Goal: Task Accomplishment & Management: Use online tool/utility

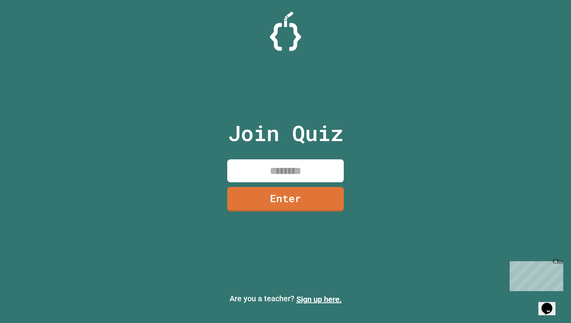
click at [265, 157] on div "Join Quiz Enter" at bounding box center [285, 161] width 131 height 284
click at [271, 162] on input at bounding box center [285, 170] width 117 height 23
click at [272, 165] on input at bounding box center [285, 170] width 117 height 23
click at [266, 166] on input at bounding box center [285, 170] width 117 height 23
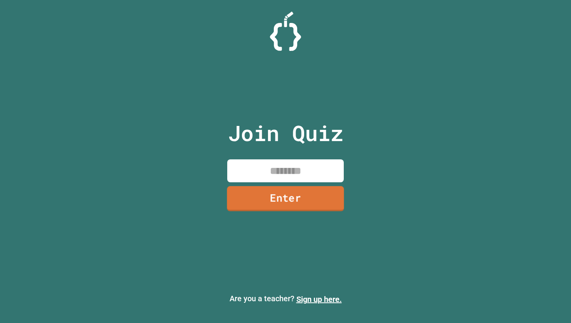
type input "*"
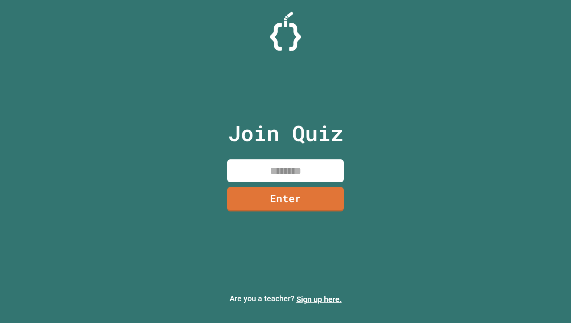
type input "*"
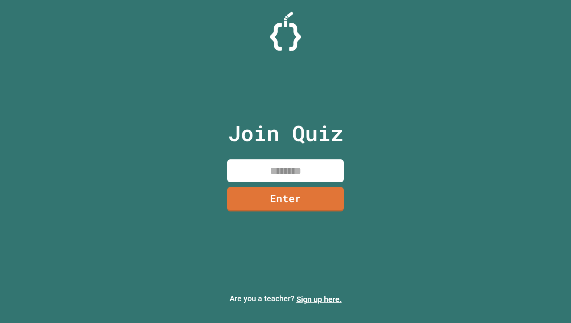
type input "*"
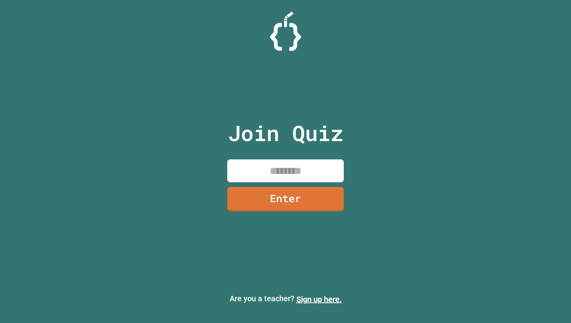
type input "*"
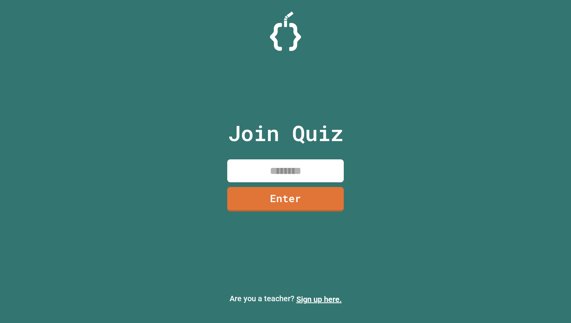
type input "*"
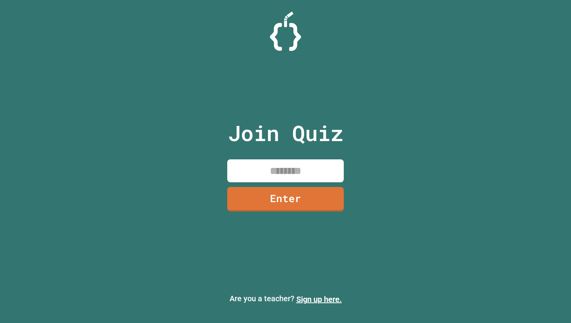
type input "*"
type input "********"
click at [334, 204] on link "Enter" at bounding box center [285, 198] width 117 height 26
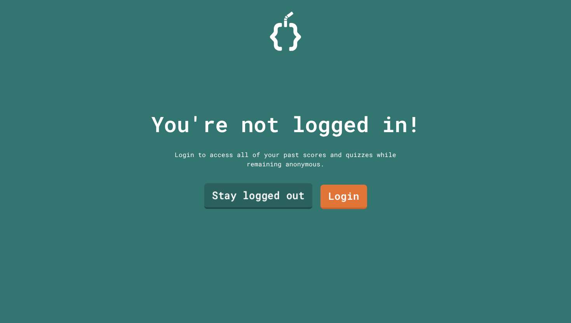
click at [263, 196] on link "Stay logged out" at bounding box center [258, 196] width 108 height 26
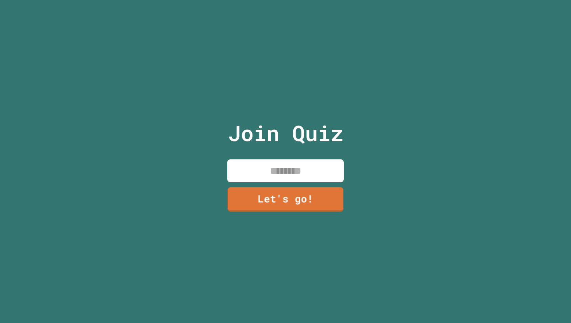
click at [272, 167] on input at bounding box center [285, 170] width 117 height 23
type input "*****"
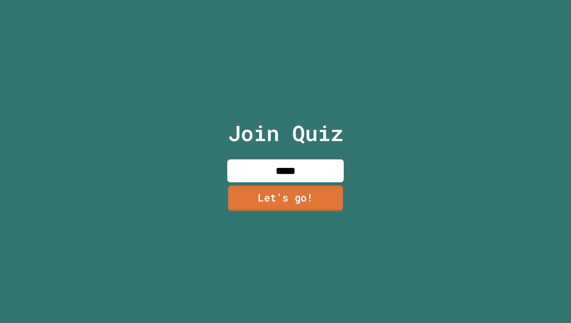
click at [281, 197] on link "Let's go!" at bounding box center [285, 198] width 115 height 26
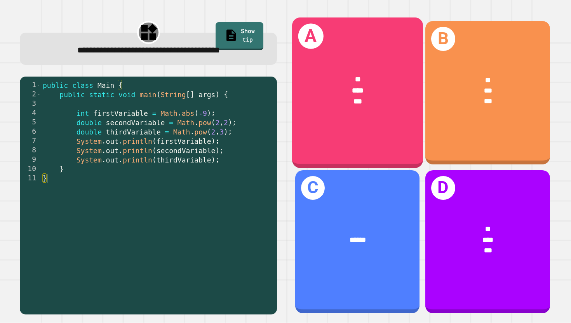
click at [334, 118] on div "* *** ***" at bounding box center [357, 90] width 131 height 63
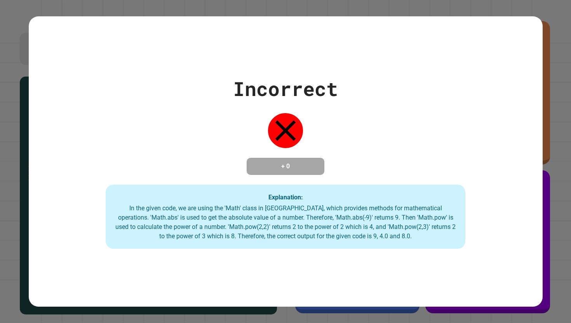
click at [283, 122] on icon at bounding box center [286, 130] width 21 height 21
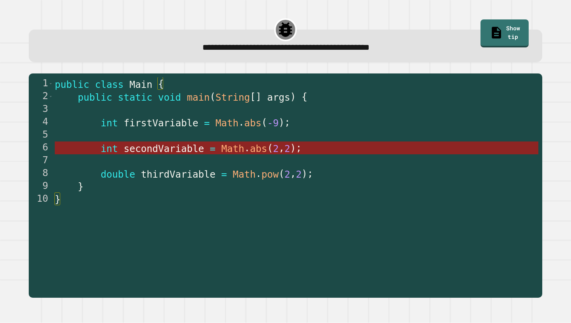
click at [253, 152] on span "abs" at bounding box center [258, 148] width 17 height 11
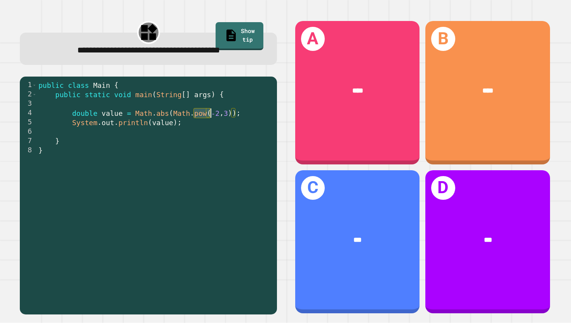
drag, startPoint x: 195, startPoint y: 116, endPoint x: 210, endPoint y: 113, distance: 15.0
click at [210, 113] on div "public class Main { public static void main ( String [ ] args ) { double value …" at bounding box center [155, 201] width 236 height 243
click at [215, 115] on div "public class Main { public static void main ( String [ ] args ) { double value …" at bounding box center [155, 201] width 236 height 243
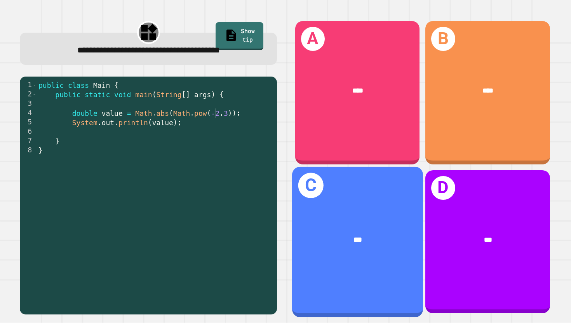
click at [366, 246] on div "***" at bounding box center [357, 240] width 131 height 40
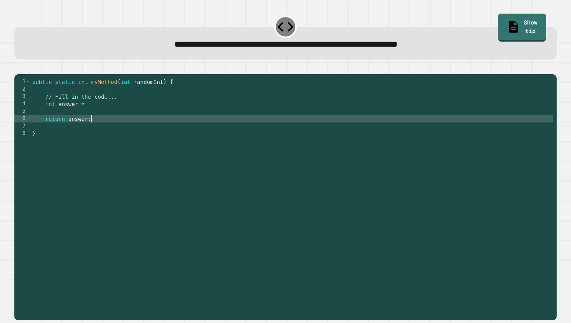
click at [106, 127] on div "public static int myMethod ( int randomInt ) { // Fill in the code... int answe…" at bounding box center [292, 196] width 523 height 236
click at [117, 113] on div "public static int myMethod ( int randomInt ) { // Fill in the code... int answe…" at bounding box center [292, 196] width 523 height 236
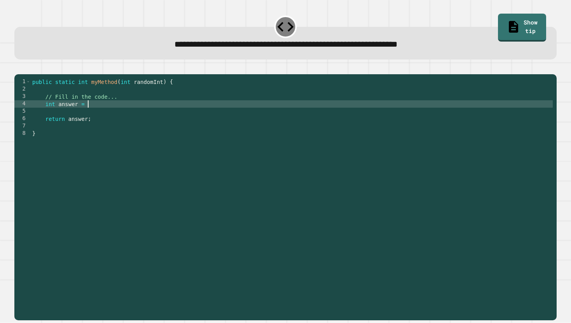
click at [116, 116] on div "public static int myMethod ( int randomInt ) { // Fill in the code... int answe…" at bounding box center [292, 196] width 523 height 236
click at [115, 118] on div "public static int myMethod ( int randomInt ) { // Fill in the code... int answe…" at bounding box center [292, 196] width 523 height 236
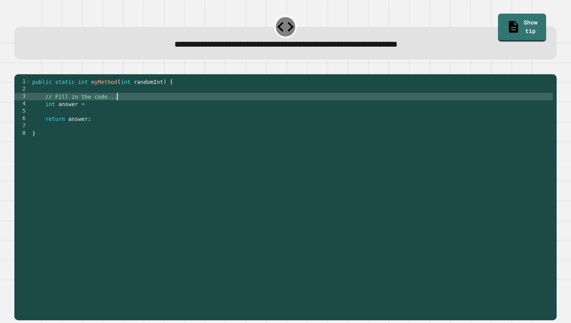
click at [119, 110] on div "public static int myMethod ( int randomInt ) { // Fill in the code... int answe…" at bounding box center [292, 196] width 523 height 236
click at [120, 108] on div "public static int myMethod ( int randomInt ) { // Fill in the code... int answe…" at bounding box center [292, 196] width 523 height 236
click at [120, 112] on div "public static int myMethod ( int randomInt ) { // Fill in the code... int answe…" at bounding box center [292, 196] width 523 height 236
click at [120, 115] on div "public static int myMethod ( int randomInt ) { // Fill in the code... int answe…" at bounding box center [292, 196] width 523 height 236
click at [120, 112] on div "public static int myMethod ( int randomInt ) { // Fill in the code... int answe…" at bounding box center [292, 196] width 523 height 236
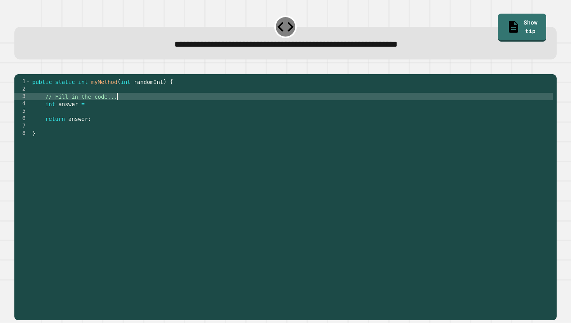
click at [120, 113] on div "public static int myMethod ( int randomInt ) { // Fill in the code... int answe…" at bounding box center [292, 196] width 523 height 236
click at [120, 111] on div "public static int myMethod ( int randomInt ) { // Fill in the code... int answe…" at bounding box center [292, 196] width 523 height 236
click at [120, 112] on div "public static int myMethod ( int randomInt ) { // Fill in the code... int answe…" at bounding box center [292, 196] width 523 height 236
click at [120, 110] on div "public static int myMethod ( int randomInt ) { // Fill in the code... int answe…" at bounding box center [292, 196] width 523 height 236
click at [120, 113] on div "public static int myMethod ( int randomInt ) { // Fill in the code... int answe…" at bounding box center [292, 196] width 523 height 236
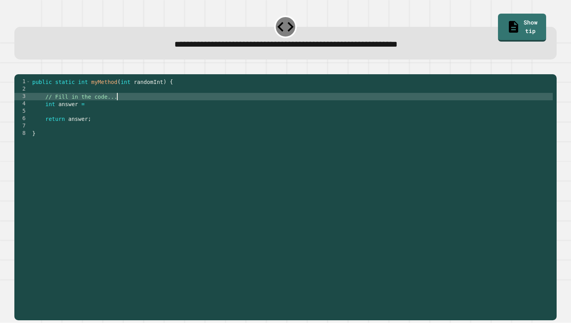
click at [120, 110] on div "public static int myMethod ( int randomInt ) { // Fill in the code... int answe…" at bounding box center [292, 196] width 523 height 236
click at [120, 121] on div "public static int myMethod ( int randomInt ) { // Fill in the code... int answe…" at bounding box center [292, 196] width 523 height 236
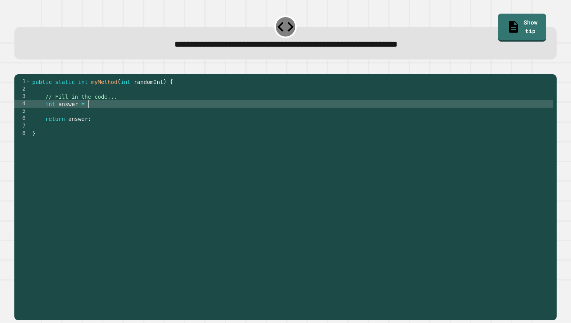
click at [120, 116] on div "public static int myMethod ( int randomInt ) { // Fill in the code... int answe…" at bounding box center [292, 196] width 523 height 236
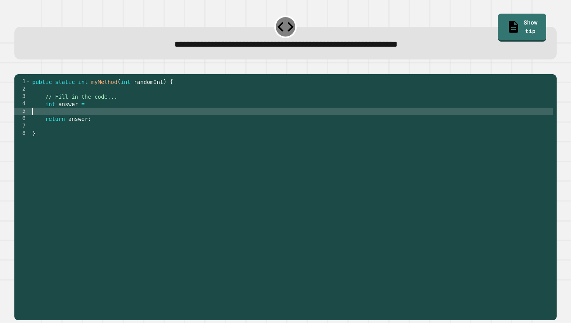
click at [122, 124] on div "public static int myMethod ( int randomInt ) { // Fill in the code... int answe…" at bounding box center [292, 196] width 523 height 236
click at [122, 120] on div "public static int myMethod ( int randomInt ) { // Fill in the code... int answe…" at bounding box center [292, 196] width 523 height 236
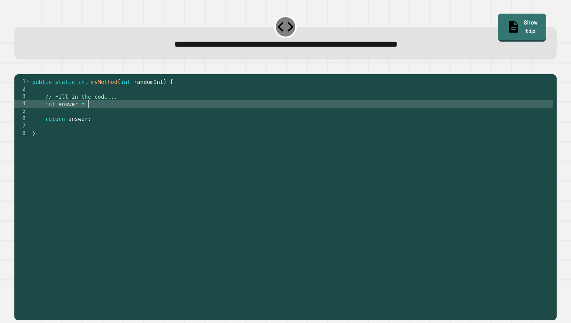
click at [124, 114] on div "public static int myMethod ( int randomInt ) { // Fill in the code... int answe…" at bounding box center [292, 196] width 523 height 236
click at [164, 115] on div "public static int myMethod ( int randomInt ) { // Fill in the code... int answe…" at bounding box center [292, 196] width 523 height 236
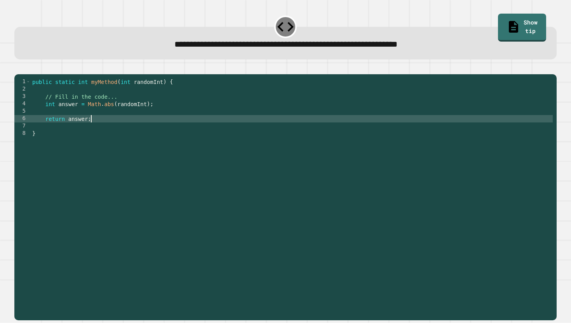
click at [100, 131] on div "public static int myMethod ( int randomInt ) { // Fill in the code... int answe…" at bounding box center [292, 196] width 523 height 236
click at [87, 131] on div "public static int myMethod ( int randomInt ) { // Fill in the code... int answe…" at bounding box center [292, 196] width 523 height 236
type textarea "**********"
click at [25, 74] on div at bounding box center [285, 69] width 543 height 9
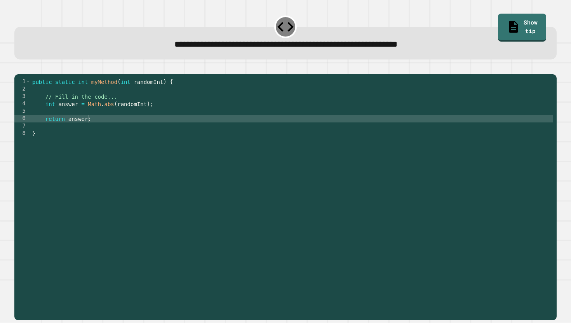
click at [18, 68] on button "button" at bounding box center [18, 68] width 0 height 0
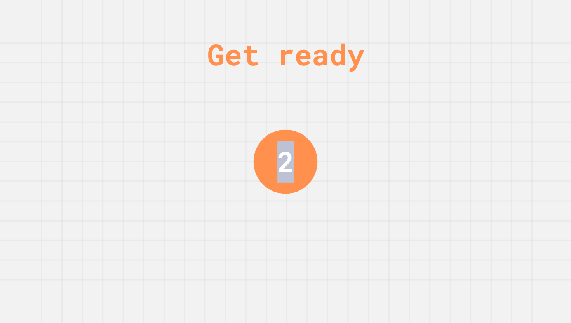
drag, startPoint x: 290, startPoint y: 161, endPoint x: 283, endPoint y: 163, distance: 8.1
click at [283, 163] on div "2" at bounding box center [285, 162] width 17 height 42
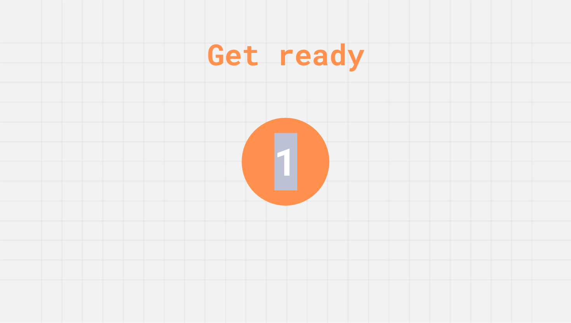
click at [284, 164] on div "1" at bounding box center [285, 161] width 23 height 57
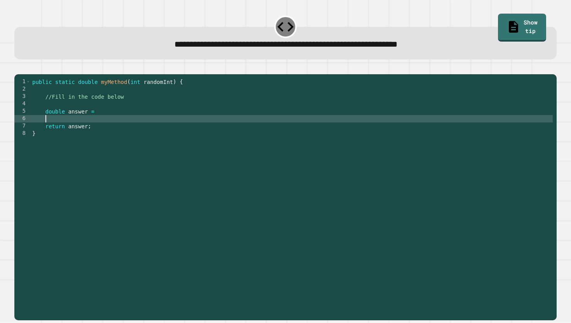
click at [193, 129] on div "public static double myMethod ( int randomInt ) { //Fill in the code below doub…" at bounding box center [292, 196] width 523 height 236
click at [195, 124] on div "public static double myMethod ( int randomInt ) { //Fill in the code below doub…" at bounding box center [292, 196] width 523 height 236
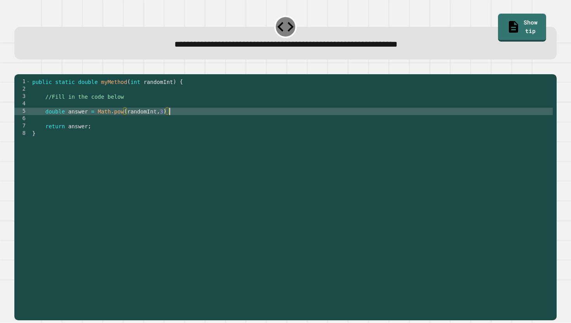
scroll to position [0, 10]
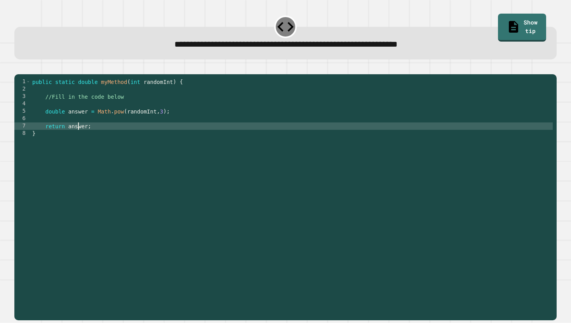
click at [78, 138] on div "public static double myMethod ( int randomInt ) { //Fill in the code below doub…" at bounding box center [292, 196] width 523 height 236
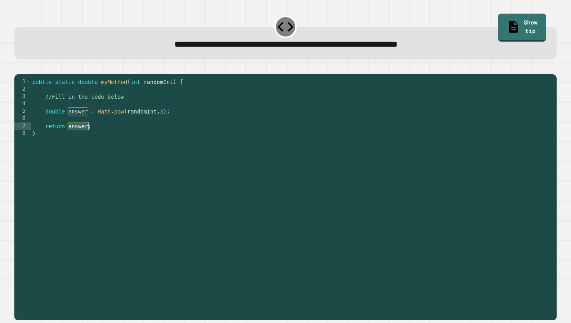
type textarea "**********"
click at [18, 68] on button "button" at bounding box center [18, 68] width 0 height 0
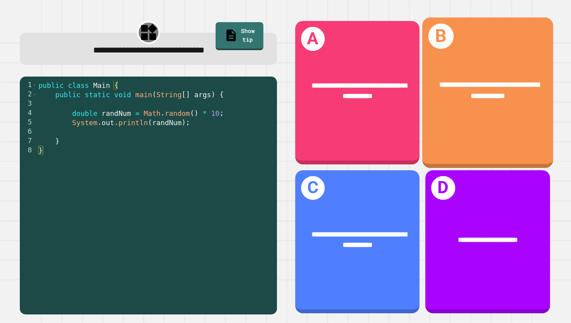
click at [470, 106] on div "**********" at bounding box center [487, 90] width 131 height 51
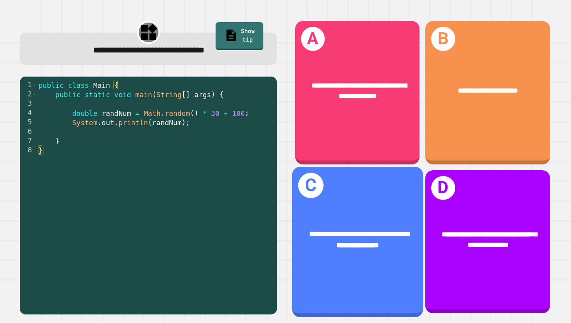
click at [325, 231] on span "**********" at bounding box center [359, 239] width 100 height 19
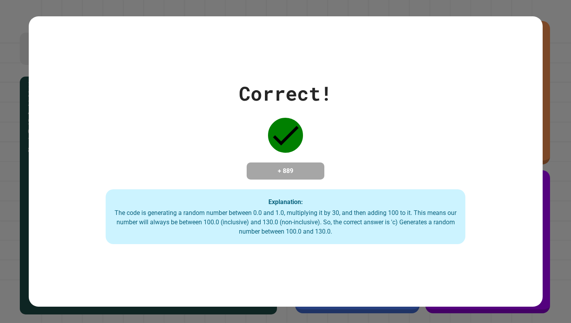
click at [287, 169] on h4 "+ 889" at bounding box center [286, 170] width 62 height 9
click at [289, 166] on h4 "+ 889" at bounding box center [286, 170] width 62 height 9
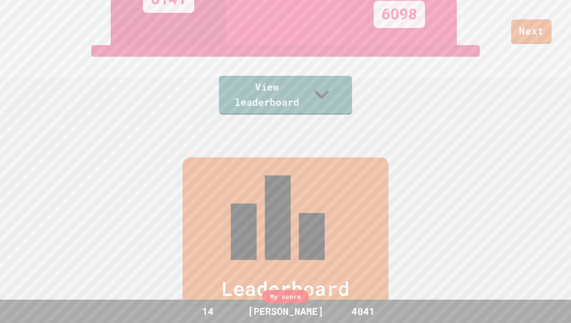
scroll to position [171, 0]
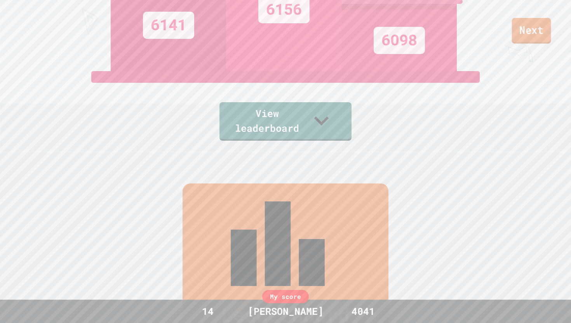
click at [538, 19] on div "Next" at bounding box center [285, 22] width 571 height 44
click at [533, 28] on link "Next" at bounding box center [532, 31] width 40 height 26
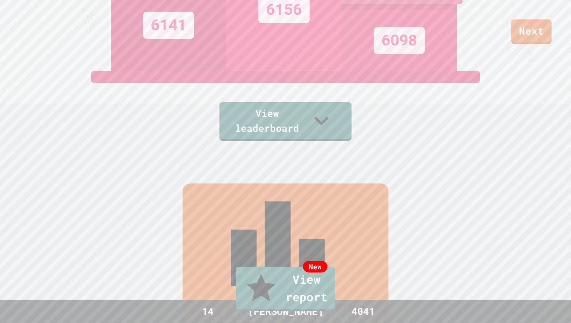
type textarea "***"
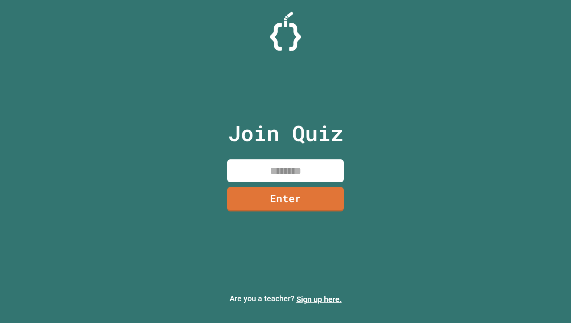
click at [264, 154] on div "Join Quiz Enter" at bounding box center [285, 161] width 131 height 284
click at [278, 163] on input at bounding box center [285, 170] width 117 height 23
type input "********"
click at [311, 214] on div "Join Quiz ******** Enter" at bounding box center [285, 161] width 131 height 284
click at [304, 208] on link "Enter" at bounding box center [285, 199] width 117 height 25
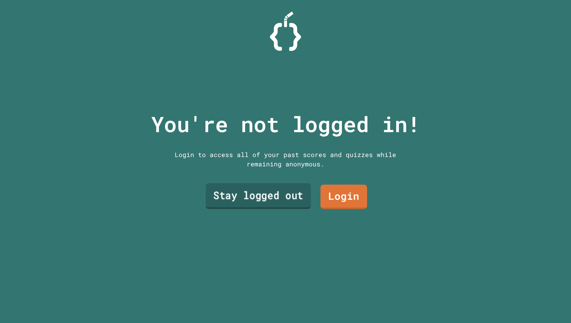
click at [282, 188] on link "Stay logged out" at bounding box center [258, 196] width 105 height 26
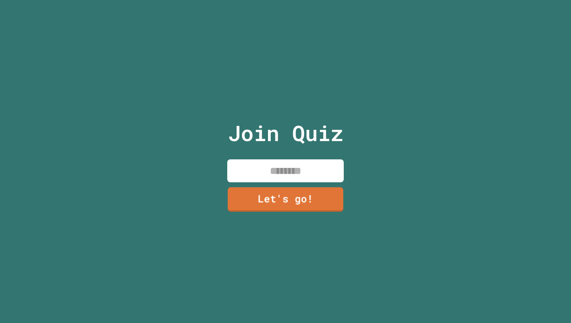
click at [251, 180] on input at bounding box center [285, 170] width 117 height 23
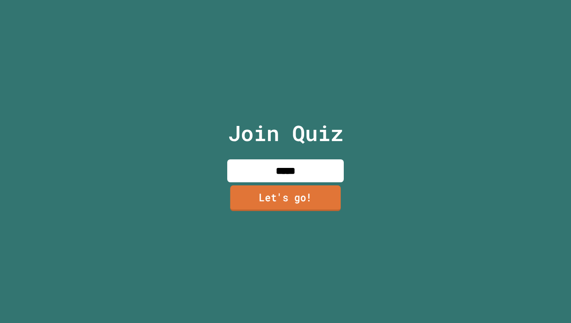
type input "*****"
click at [327, 195] on link "Let's go!" at bounding box center [285, 198] width 113 height 26
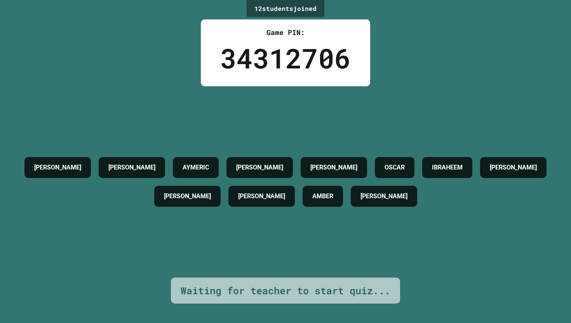
click at [271, 201] on div "[PERSON_NAME]" at bounding box center [262, 196] width 66 height 21
click at [281, 201] on h4 "[PERSON_NAME]" at bounding box center [261, 196] width 47 height 9
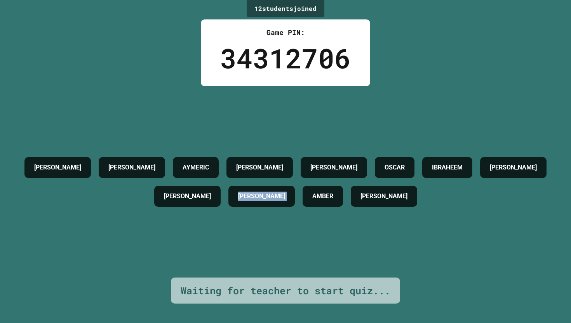
click at [281, 201] on h4 "[PERSON_NAME]" at bounding box center [261, 196] width 47 height 9
click at [281, 202] on div "[PERSON_NAME] [PERSON_NAME] [PERSON_NAME] [PERSON_NAME] [PERSON_NAME] [PERSON_N…" at bounding box center [285, 182] width 532 height 58
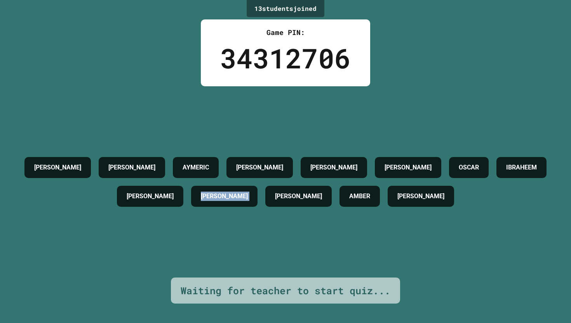
click at [248, 201] on h4 "[PERSON_NAME]" at bounding box center [224, 196] width 47 height 9
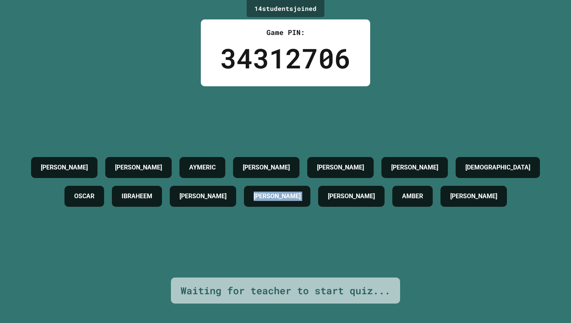
click at [275, 201] on h4 "[PERSON_NAME]" at bounding box center [277, 196] width 47 height 9
click at [352, 199] on h4 "[PERSON_NAME]" at bounding box center [351, 196] width 47 height 9
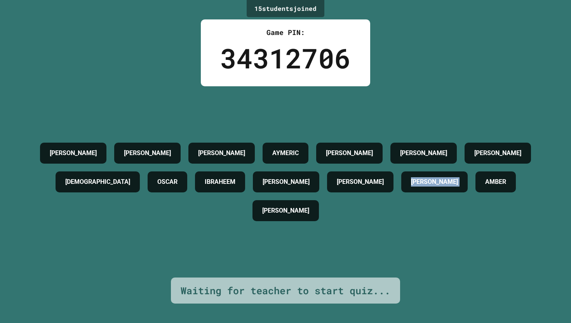
click at [424, 181] on h4 "[PERSON_NAME]" at bounding box center [434, 181] width 47 height 9
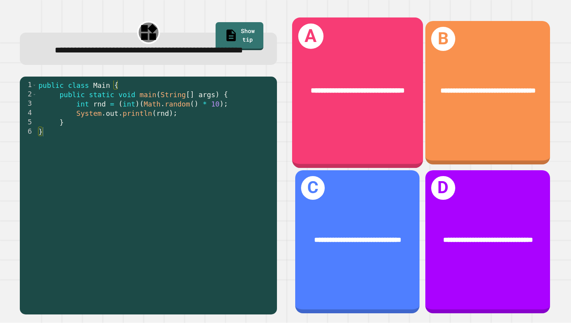
click at [328, 93] on div "**********" at bounding box center [357, 90] width 101 height 11
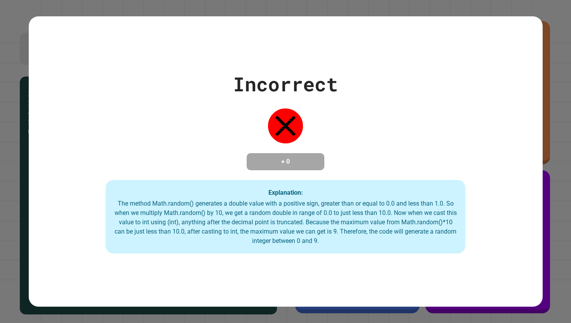
click at [328, 92] on div "Incorrect" at bounding box center [285, 84] width 105 height 29
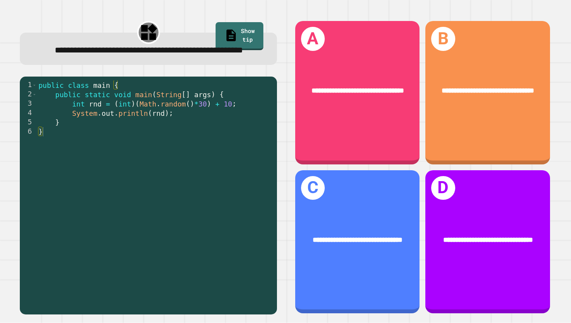
click at [24, 65] on div "**********" at bounding box center [148, 49] width 257 height 33
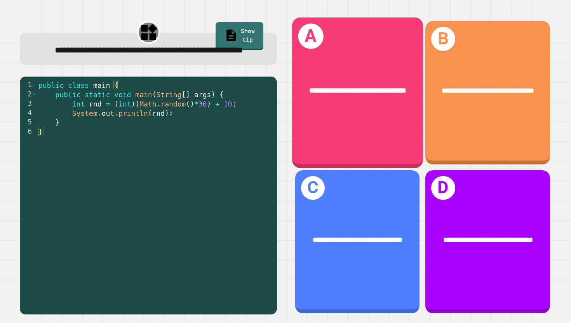
click at [394, 105] on div "**********" at bounding box center [357, 90] width 131 height 40
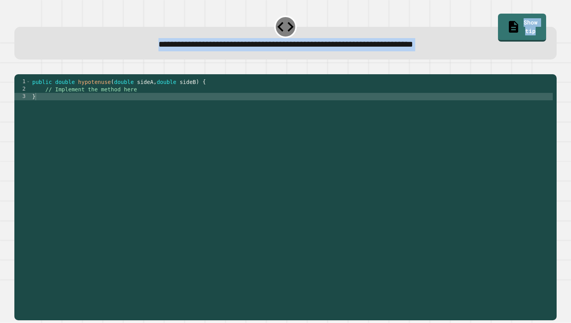
drag, startPoint x: 279, startPoint y: 164, endPoint x: 294, endPoint y: 165, distance: 15.2
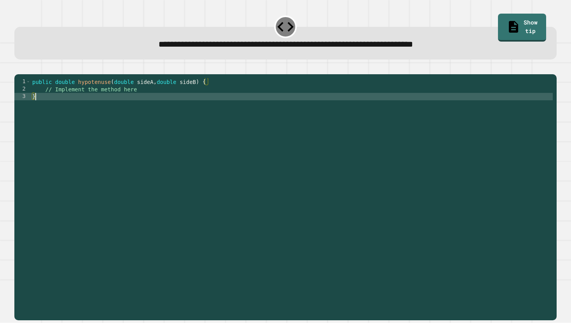
click at [220, 181] on div "public double hypotenuse ( double sideA , double sideB ) { // Implement the met…" at bounding box center [292, 196] width 523 height 236
click at [188, 143] on div "public double hypotenuse ( double sideA , double sideB ) { // Implement the met…" at bounding box center [292, 196] width 523 height 236
click at [195, 113] on div "public double hypotenuse ( double sideA , double sideB ) { // Implement the met…" at bounding box center [292, 196] width 523 height 236
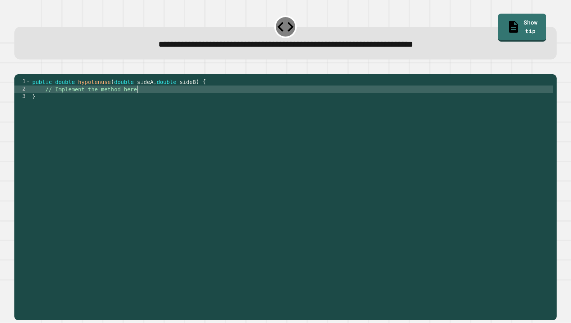
click at [174, 103] on div "public double hypotenuse ( double sideA , double sideB ) { // Implement the met…" at bounding box center [292, 196] width 523 height 236
type textarea "*"
type textarea "***"
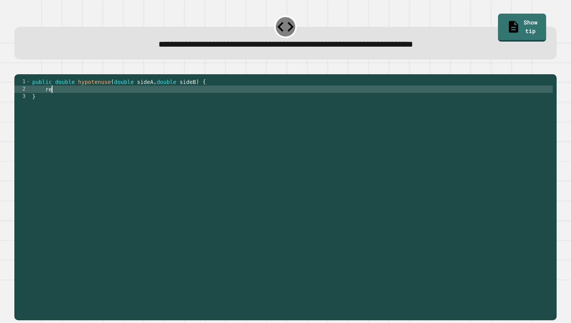
type textarea "*"
click at [201, 94] on div "public double hypotenuse ( double sideA , double sideB ) { System . out . print…" at bounding box center [292, 196] width 523 height 236
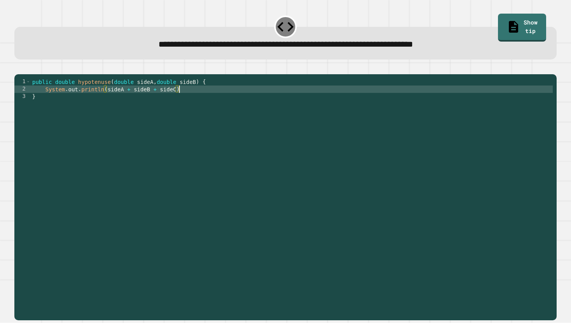
click at [201, 97] on div "public double hypotenuse ( double sideA , double sideB ) { System . out . print…" at bounding box center [292, 196] width 523 height 236
click at [18, 68] on button "button" at bounding box center [18, 68] width 0 height 0
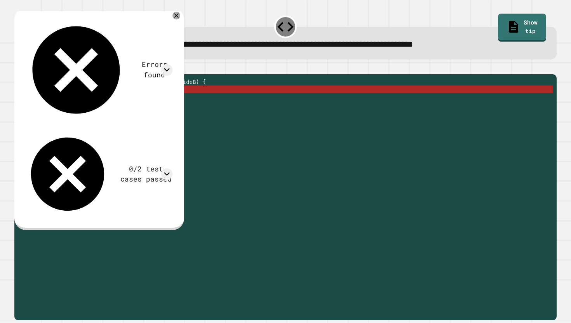
click at [142, 98] on div "public double hypotenuse ( double sideA , double sideB ) { System . out . print…" at bounding box center [292, 196] width 523 height 236
click at [124, 101] on div "public double hypotenuse ( double sideA , double sideB ) { System . out . print…" at bounding box center [292, 196] width 523 height 236
click at [112, 98] on div "public double hypotenuse ( double sideA , double sideB ) { System . out . print…" at bounding box center [292, 196] width 523 height 236
click at [110, 98] on div "public double hypotenuse ( double sideA , double sideB ) { System . out . print…" at bounding box center [292, 196] width 523 height 236
click at [106, 98] on div "public double hypotenuse ( double sideA , double sideB ) { System . out . print…" at bounding box center [292, 196] width 523 height 236
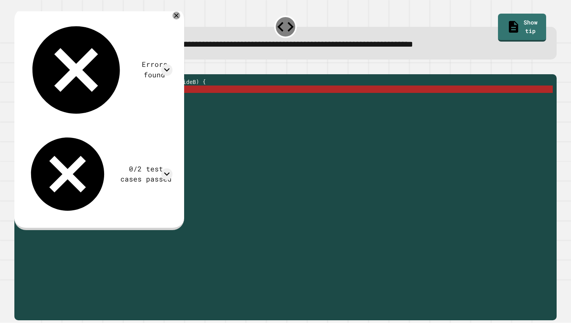
click at [102, 98] on div "public double hypotenuse ( double sideA , double sideB ) { System . out . print…" at bounding box center [292, 196] width 523 height 236
click at [104, 99] on div "public double hypotenuse ( double sideA , double sideB ) { System . out . print…" at bounding box center [292, 196] width 523 height 236
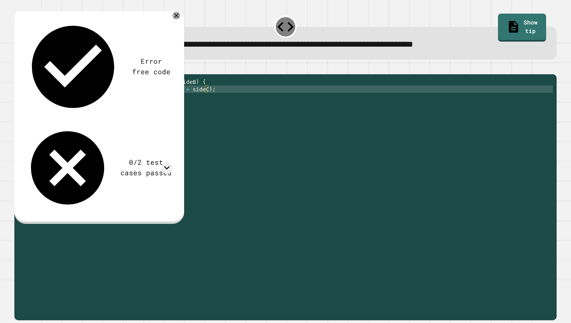
scroll to position [0, 8]
click at [205, 100] on div "public double hypotenuse ( double sideA , double sideB ) { System . out . print…" at bounding box center [292, 196] width 523 height 236
click at [233, 93] on div "public double hypotenuse ( double sideA , double sideB ) { System . out . print…" at bounding box center [292, 196] width 523 height 236
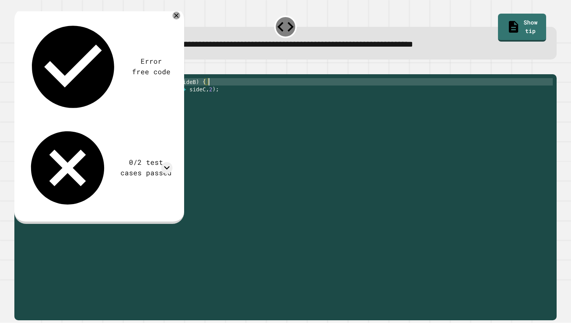
scroll to position [0, 12]
click at [28, 86] on div "**********" at bounding box center [285, 197] width 543 height 246
click at [38, 62] on div "**********" at bounding box center [285, 36] width 548 height 51
click at [18, 68] on icon "button" at bounding box center [18, 68] width 0 height 0
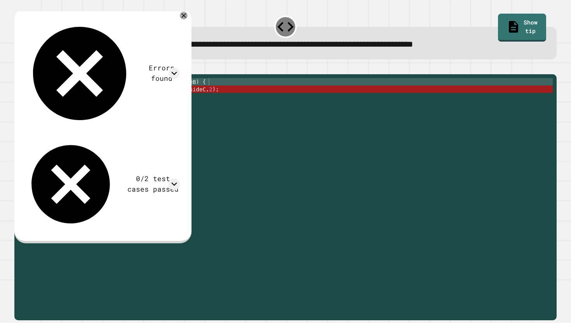
click at [189, 74] on div at bounding box center [285, 69] width 543 height 9
click at [217, 92] on div "public double hypotenuse ( double sideA , double sideB ) { System . out . print…" at bounding box center [292, 196] width 523 height 236
click at [217, 100] on div "public double hypotenuse ( double sideA , double sideB ) { System . out . print…" at bounding box center [292, 196] width 523 height 236
click at [216, 100] on div "public double hypotenuse ( double sideA , double sideB ) { System . out . print…" at bounding box center [292, 196] width 523 height 236
click at [213, 101] on div "public double hypotenuse ( double sideA , double sideB ) { System . out . print…" at bounding box center [292, 196] width 523 height 236
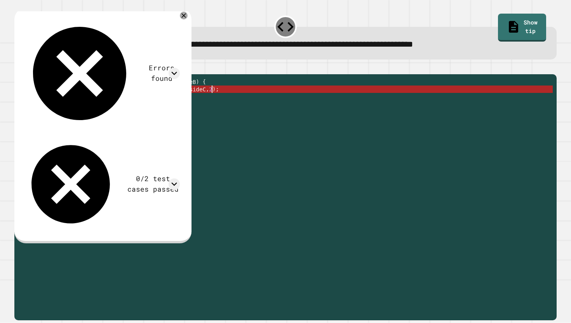
click at [214, 101] on div "public double hypotenuse ( double sideA , double sideB ) { System . out . print…" at bounding box center [292, 196] width 523 height 236
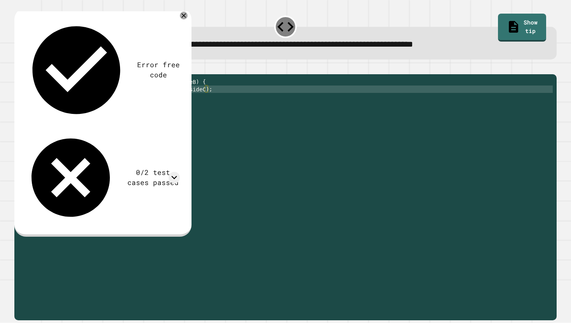
click at [133, 100] on div "public double hypotenuse ( double sideA , double sideB ) { System . out . print…" at bounding box center [292, 196] width 523 height 236
click at [18, 68] on button "button" at bounding box center [18, 68] width 0 height 0
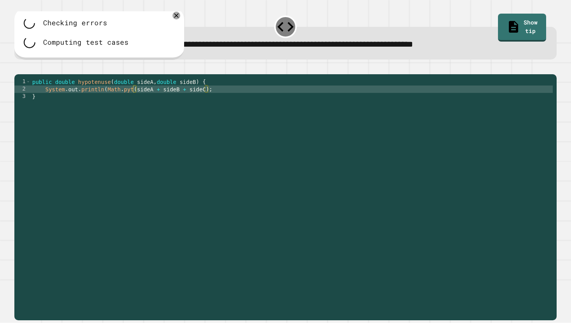
click at [160, 103] on div "public double hypotenuse ( double sideA , double sideB ) { System . out . print…" at bounding box center [292, 196] width 523 height 236
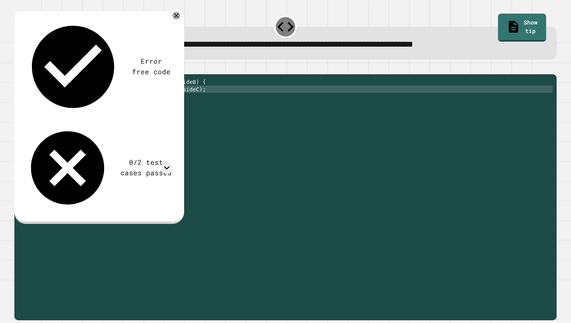
scroll to position [0, 9]
click at [186, 103] on div "public double hypotenuse ( double sideA , double sideB ) { System . out . print…" at bounding box center [292, 196] width 523 height 236
click at [18, 68] on button "button" at bounding box center [18, 68] width 0 height 0
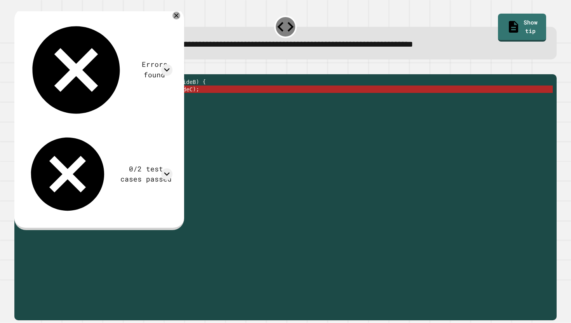
click at [79, 103] on div "public double hypotenuse ( double sideA , double sideB ) { System . out . print…" at bounding box center [292, 196] width 523 height 236
click at [163, 103] on div "public double hypotenuse ( double sideA , double sideB ) { System . out . print…" at bounding box center [292, 196] width 523 height 236
click at [196, 103] on div "public double hypotenuse ( double sideA , double sideB ) { System . out . print…" at bounding box center [292, 196] width 523 height 236
click at [207, 99] on div "public double hypotenuse ( double sideA , double sideB ) { System . out . print…" at bounding box center [292, 196] width 523 height 236
click at [48, 102] on div "public double hypotenuse ( double sideA , double sideB ) { System . out . print…" at bounding box center [292, 196] width 523 height 236
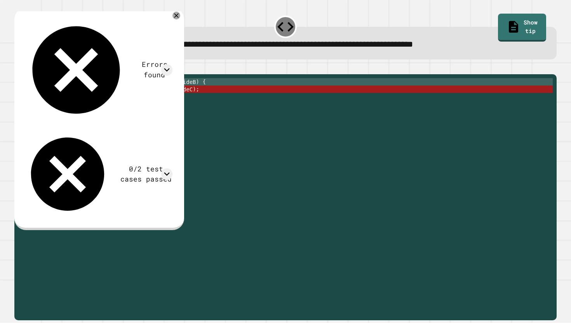
click at [43, 97] on div "public double hypotenuse ( double sideA , double sideB ) { System . out . print…" at bounding box center [292, 196] width 523 height 236
click at [47, 97] on div "public double hypotenuse ( double sideA , double sideB ) { System . out . print…" at bounding box center [292, 196] width 523 height 236
click at [245, 95] on div "public double hypotenuse ( double sideA , double sideB ) { System . out . print…" at bounding box center [292, 196] width 523 height 236
click at [245, 97] on div "public double hypotenuse ( double sideA , double sideB ) { System . out . print…" at bounding box center [292, 196] width 523 height 236
click at [239, 103] on div "public double hypotenuse ( double sideA , double sideB ) { System . out . print…" at bounding box center [292, 196] width 523 height 236
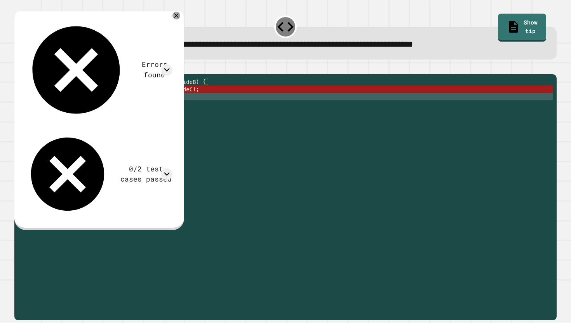
click at [235, 105] on div "public double hypotenuse ( double sideA , double sideB ) { System . out . print…" at bounding box center [292, 196] width 523 height 236
click at [224, 119] on div "public double hypotenuse ( double sideA , double sideB ) { System . out . print…" at bounding box center [292, 196] width 523 height 236
click at [103, 101] on div "public double hypotenuse ( double sideA , double sideB ) { System . out . print…" at bounding box center [292, 196] width 523 height 236
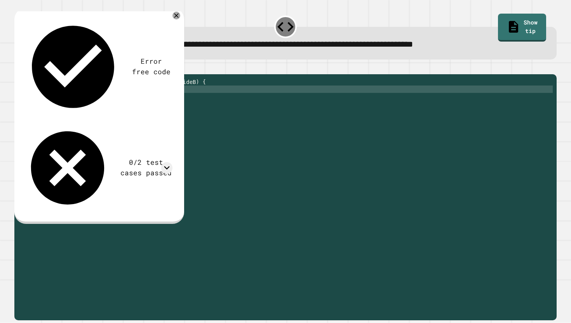
scroll to position [0, 2]
click at [75, 100] on div "public double hypotenuse ( double sideA , double sideB ) { return ( Math . pyt …" at bounding box center [292, 196] width 523 height 236
click at [18, 68] on icon "button" at bounding box center [18, 68] width 0 height 0
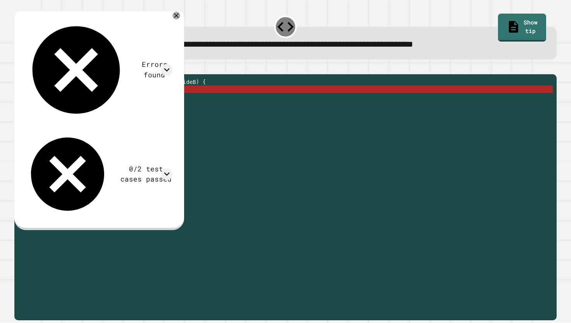
click at [69, 100] on div "public double hypotenuse ( double sideA , double sideB ) { return ( Math . pyt …" at bounding box center [292, 196] width 523 height 236
click at [72, 100] on div "public double hypotenuse ( double sideA , double sideB ) { return ( Math . pyt …" at bounding box center [292, 196] width 523 height 236
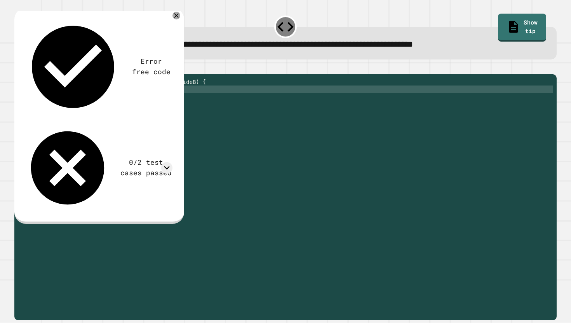
click at [164, 103] on div "public double hypotenuse ( double sideA , double sideB ) { return Math . pyt ( …" at bounding box center [292, 196] width 523 height 236
type textarea "**********"
click at [21, 74] on div at bounding box center [285, 69] width 543 height 9
click at [24, 74] on icon "button" at bounding box center [23, 72] width 4 height 5
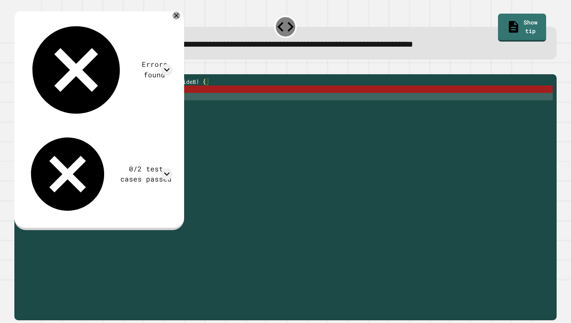
scroll to position [0, 0]
click at [133, 108] on div "public double hypotenuse ( double sideA , double sideB ) { return Math . pyt ( …" at bounding box center [292, 196] width 523 height 236
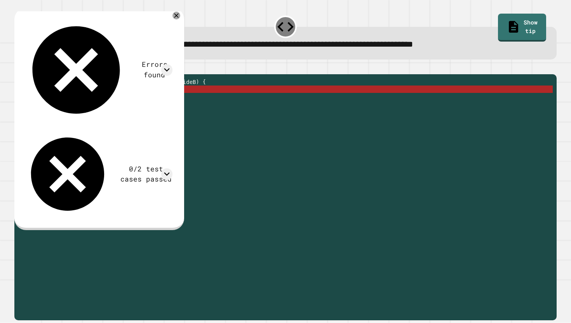
click at [137, 101] on div "public double hypotenuse ( double sideA , double sideB ) { return Math . pyt ( …" at bounding box center [292, 196] width 523 height 236
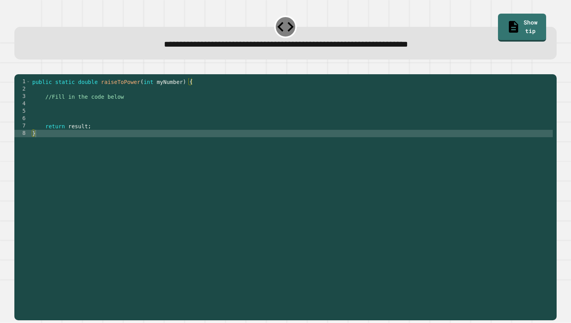
click at [99, 114] on div "public static double raiseToPower ( int myNumber ) { //Fill in the code below r…" at bounding box center [292, 196] width 523 height 236
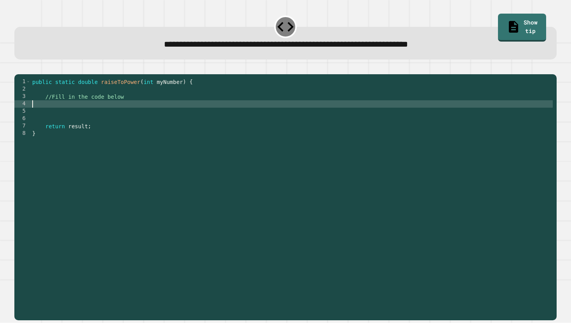
click at [130, 114] on div "public static double raiseToPower ( int myNumber ) { //Fill in the code below r…" at bounding box center [292, 196] width 523 height 236
click at [133, 110] on div "public static double raiseToPower ( int myNumber ) { //Fill in the code below r…" at bounding box center [292, 196] width 523 height 236
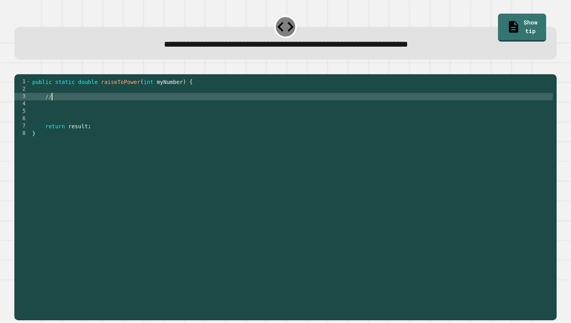
type textarea "*"
type textarea "**********"
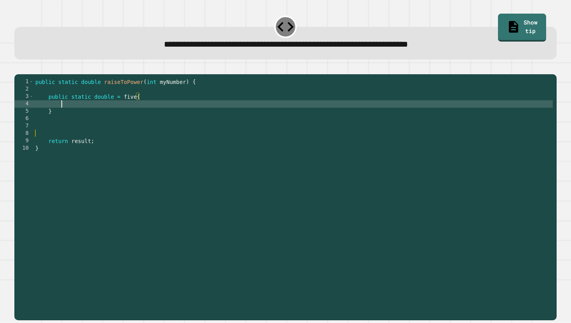
scroll to position [0, 2]
type textarea "*"
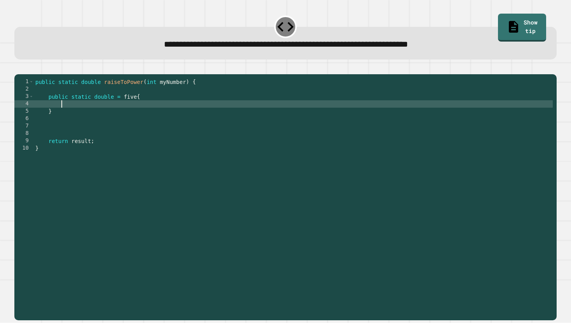
type textarea "*"
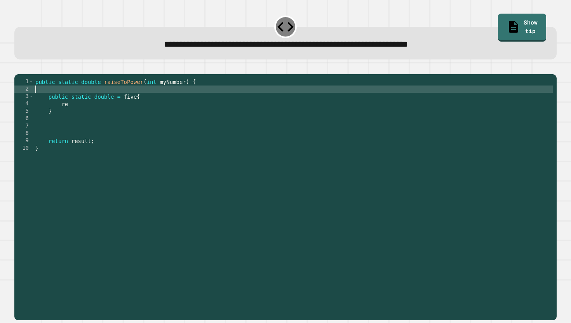
click at [127, 104] on div "public static double raiseToPower ( int myNumber ) { public static double = fiv…" at bounding box center [294, 196] width 520 height 236
click at [127, 107] on div "public static double raiseToPower ( int myNumber ) { public static double = fiv…" at bounding box center [294, 196] width 520 height 236
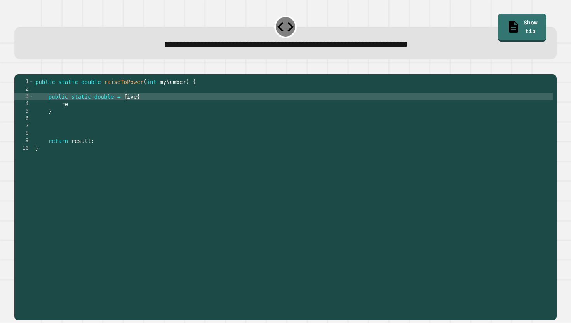
click at [127, 107] on div "public static double raiseToPower ( int myNumber ) { public static double = fiv…" at bounding box center [294, 196] width 520 height 236
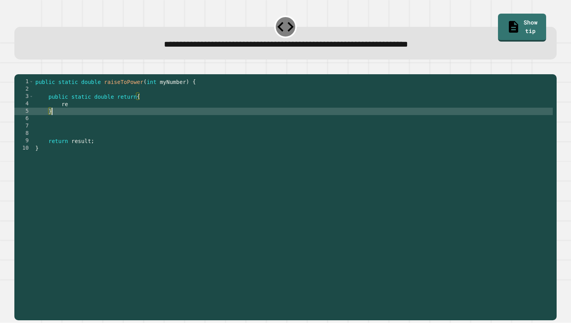
click at [112, 121] on div "public static double raiseToPower ( int myNumber ) { public static double retur…" at bounding box center [294, 196] width 520 height 236
click at [96, 121] on div "public static double raiseToPower ( int myNumber ) { public static double retur…" at bounding box center [294, 196] width 520 height 236
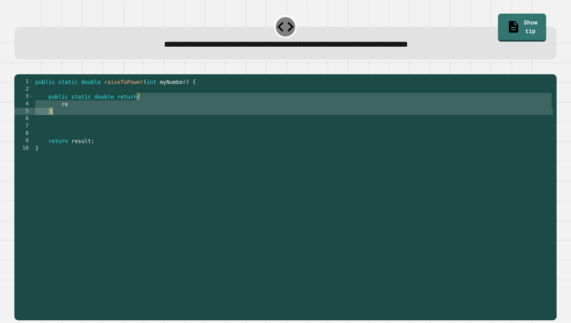
click at [98, 118] on div "public static double raiseToPower ( int myNumber ) { public static double retur…" at bounding box center [294, 196] width 520 height 236
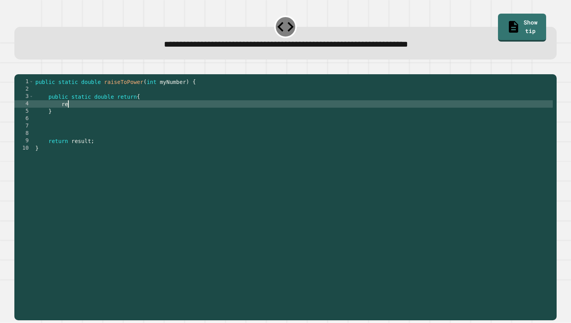
click at [129, 108] on div "public static double raiseToPower ( int myNumber ) { public static double retur…" at bounding box center [294, 196] width 520 height 236
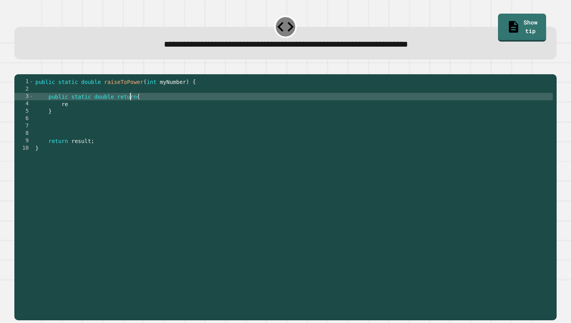
click at [129, 108] on div "public static double raiseToPower ( int myNumber ) { public static double retur…" at bounding box center [294, 196] width 520 height 236
click at [111, 119] on div "public static double raiseToPower ( int myNumber ) { public static double resul…" at bounding box center [294, 196] width 520 height 236
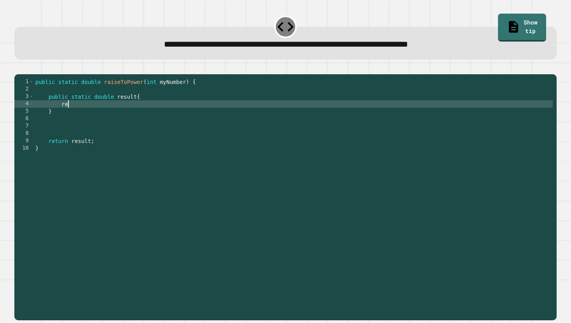
type textarea "*"
click at [18, 68] on button "button" at bounding box center [18, 68] width 0 height 0
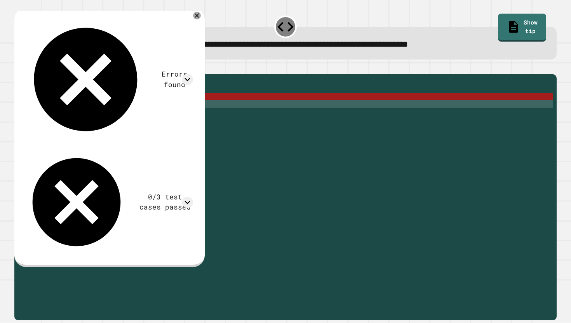
click at [154, 113] on div "public static double raiseToPower ( int myNumber ) { public static double resul…" at bounding box center [294, 196] width 520 height 236
click at [154, 111] on div "public static double raiseToPower ( int myNumber ) { public static double resul…" at bounding box center [294, 196] width 520 height 236
click at [133, 110] on div "public static double raiseToPower ( int myNumber ) { public static double resul…" at bounding box center [294, 196] width 520 height 236
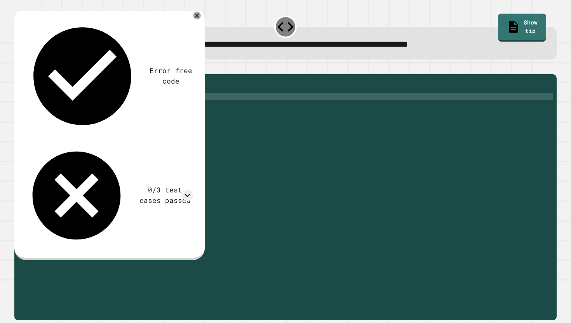
scroll to position [0, 7]
click at [18, 68] on button "button" at bounding box center [18, 68] width 0 height 0
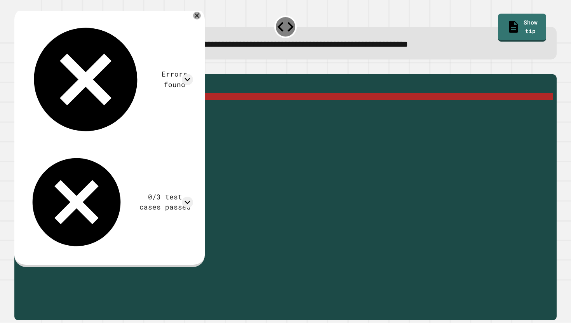
click at [116, 110] on div "public static double raiseToPower ( int myNumber ) { public static double resul…" at bounding box center [294, 196] width 520 height 236
click at [137, 110] on div "public static double raiseToPower ( int myNumber ) { public static double resul…" at bounding box center [294, 196] width 520 height 236
click at [140, 109] on div "public static double raiseToPower ( int myNumber ) { public static double resul…" at bounding box center [294, 196] width 520 height 236
click at [143, 109] on div "public static double raiseToPower ( int myNumber ) { public static double resul…" at bounding box center [294, 196] width 520 height 236
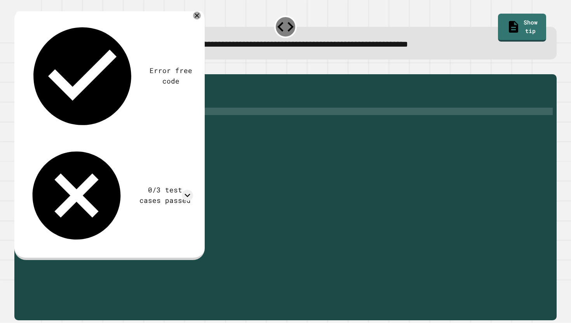
click at [133, 123] on div "public static double raiseToPower ( int myNumber ) { public static double resul…" at bounding box center [294, 196] width 520 height 236
click at [18, 68] on icon "button" at bounding box center [18, 68] width 0 height 0
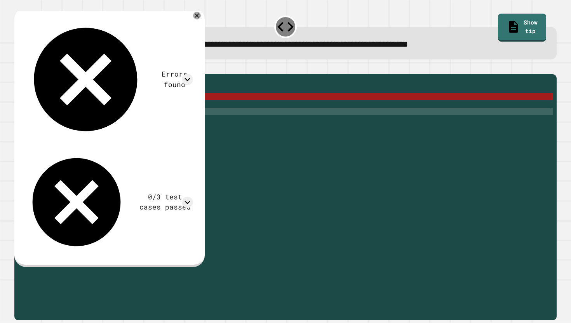
scroll to position [0, 0]
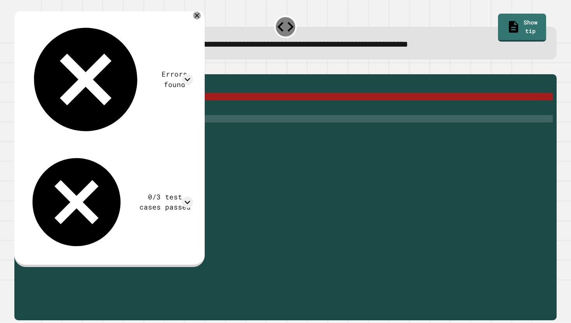
drag, startPoint x: 64, startPoint y: 128, endPoint x: 55, endPoint y: 125, distance: 9.8
click at [55, 125] on div "public static double raiseToPower ( int myNumber ) { public static double resul…" at bounding box center [294, 196] width 520 height 236
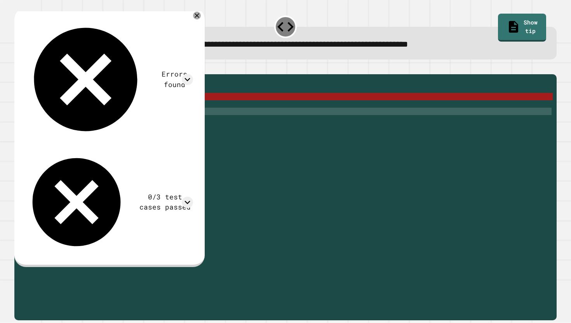
click at [55, 125] on div "public static double raiseToPower ( int myNumber ) { public static double resul…" at bounding box center [294, 196] width 520 height 236
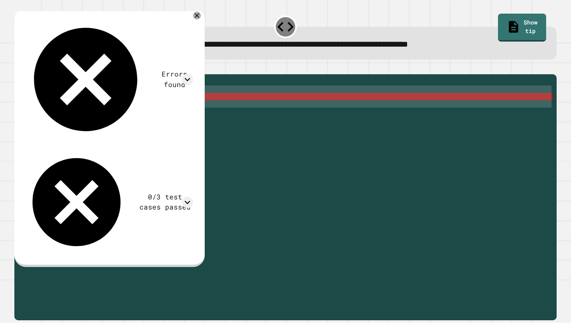
drag, startPoint x: 55, startPoint y: 125, endPoint x: 27, endPoint y: 104, distance: 34.7
click at [27, 104] on div "* 1 2 3 4 5 6 7 8 9 10 public static double raiseToPower ( int myNumber ) { pub…" at bounding box center [283, 189] width 539 height 222
type textarea "**********"
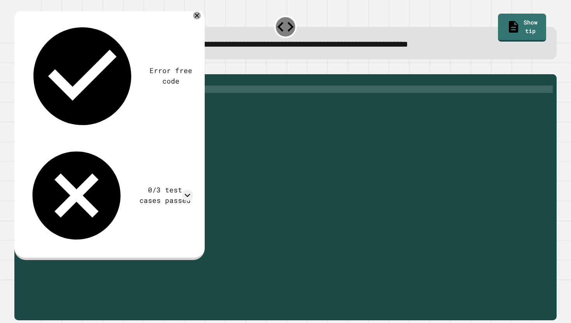
click at [77, 130] on div "public static double raiseToPower ( int myNumber ) { return result ; }" at bounding box center [291, 196] width 523 height 236
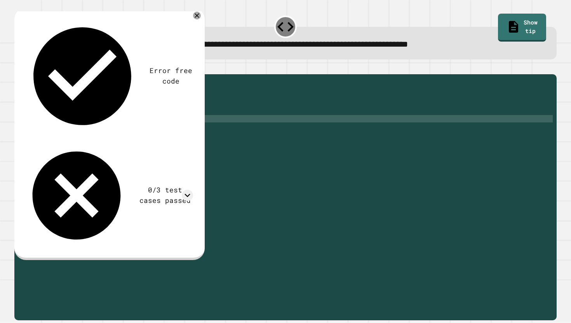
click at [77, 130] on div "public static double raiseToPower ( int myNumber ) { return result ; }" at bounding box center [291, 196] width 523 height 236
type textarea "**********"
click at [18, 68] on button "button" at bounding box center [18, 68] width 0 height 0
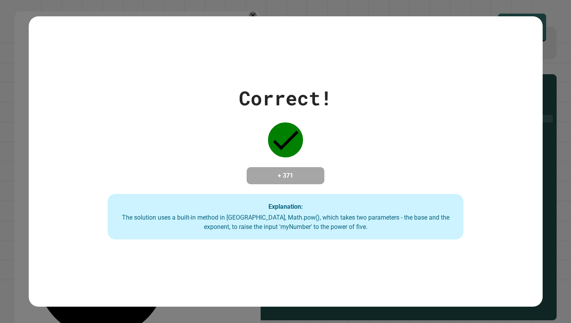
click at [203, 50] on div "Correct! + 371 Explanation: The solution uses a built-in method in [GEOGRAPHIC_…" at bounding box center [286, 161] width 514 height 291
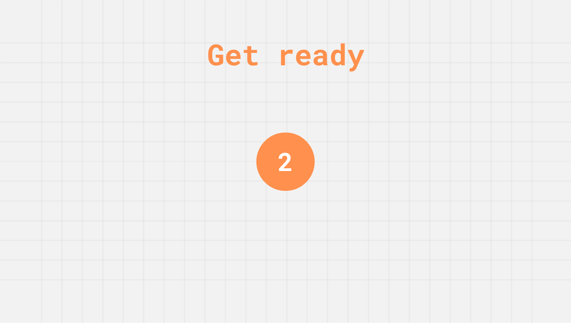
click at [214, 61] on div "Get ready" at bounding box center [285, 54] width 157 height 44
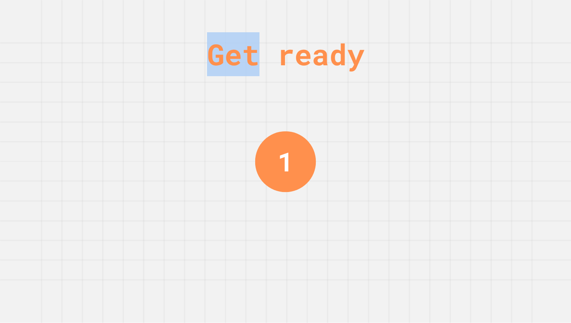
click at [214, 61] on div "Get ready" at bounding box center [285, 54] width 157 height 44
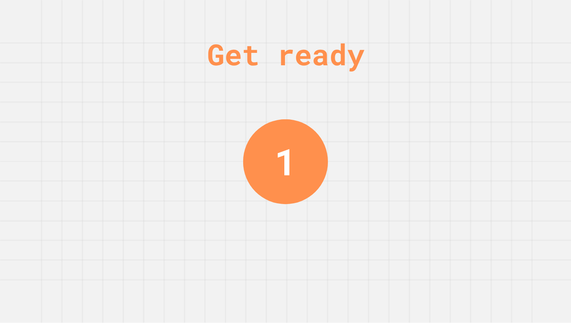
click at [189, 66] on div "Get ready 1" at bounding box center [285, 161] width 571 height 323
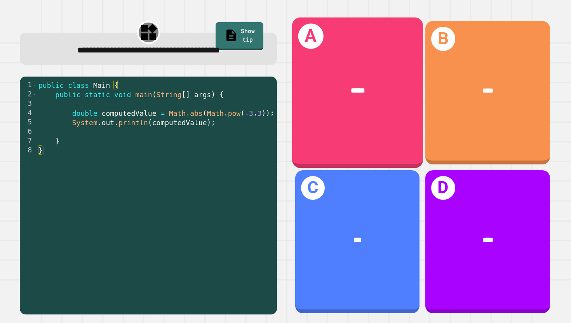
click at [379, 134] on div "A *****" at bounding box center [357, 92] width 131 height 150
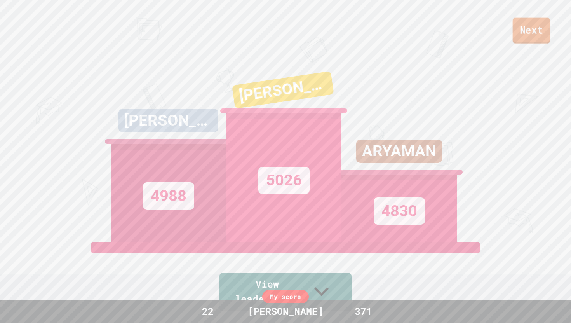
click at [522, 23] on link "Next" at bounding box center [532, 31] width 38 height 26
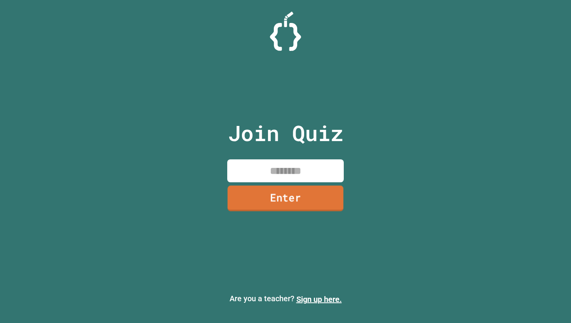
click at [295, 185] on link "Enter" at bounding box center [286, 198] width 116 height 26
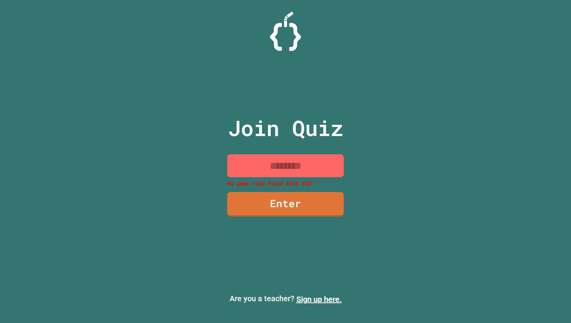
click at [303, 173] on input at bounding box center [285, 165] width 117 height 23
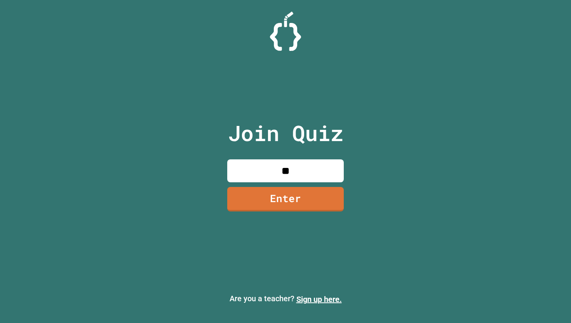
type input "*"
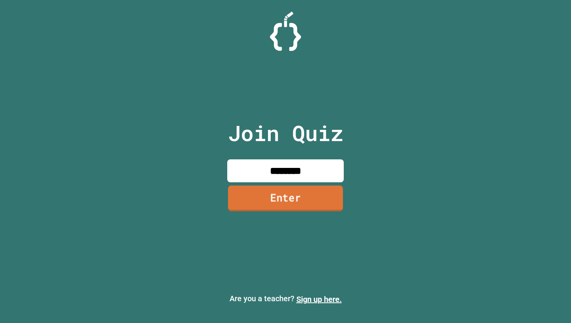
type input "********"
click at [279, 201] on link "Enter" at bounding box center [285, 198] width 115 height 26
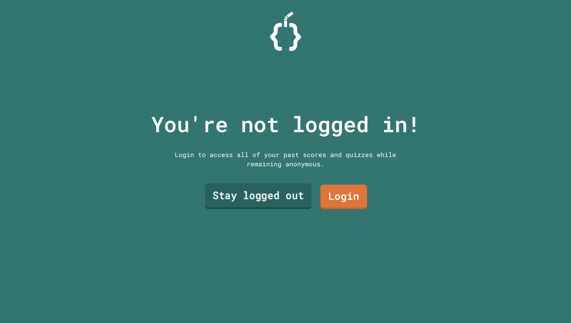
click at [272, 194] on link "Stay logged out" at bounding box center [258, 196] width 107 height 26
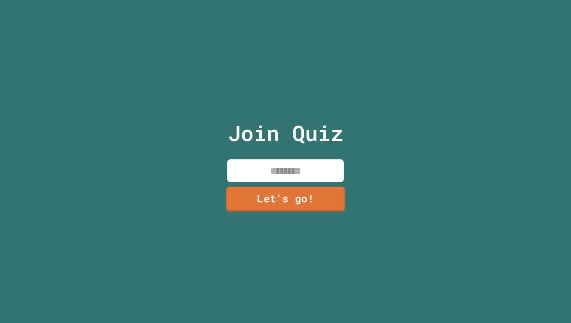
click at [257, 175] on input at bounding box center [285, 170] width 117 height 23
type input "*"
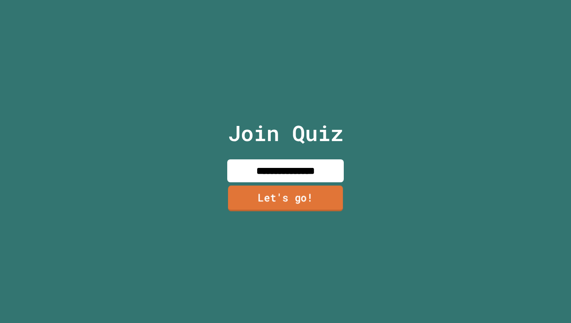
type input "**********"
click at [283, 204] on link "Let's go!" at bounding box center [285, 198] width 115 height 26
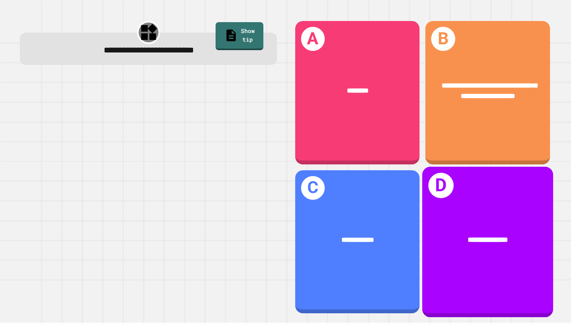
click at [450, 222] on div "**********" at bounding box center [487, 240] width 131 height 40
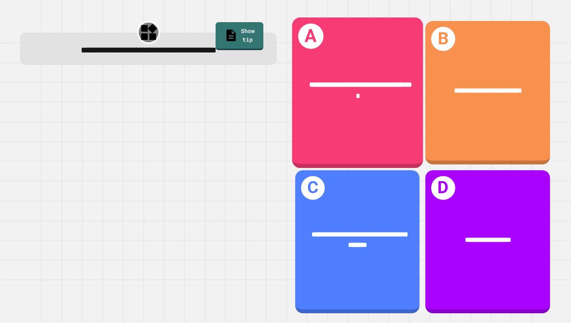
click at [387, 140] on div "**********" at bounding box center [357, 92] width 131 height 150
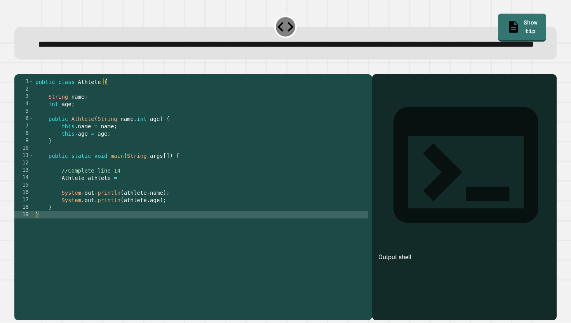
click at [152, 187] on div "public class Athlete { String name ; int age ; public Athlete ( String name , i…" at bounding box center [201, 189] width 335 height 222
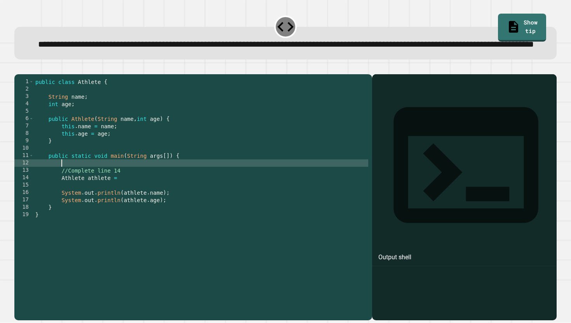
click at [127, 191] on div "public class Athlete { String name ; int age ; public Athlete ( String name , i…" at bounding box center [201, 189] width 335 height 222
click at [134, 202] on div "public class Athlete { String name ; int age ; public Athlete ( String name , i…" at bounding box center [201, 189] width 335 height 222
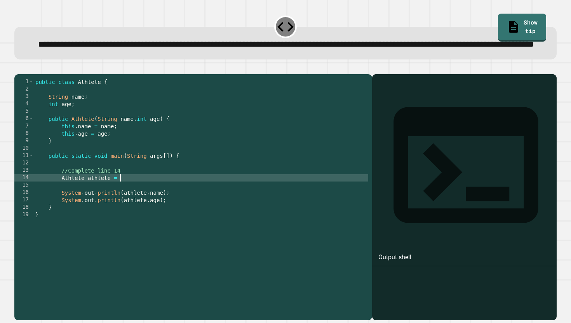
click at [64, 206] on div "public class Athlete { String name ; int age ; public Athlete ( String name , i…" at bounding box center [201, 189] width 335 height 222
click at [88, 205] on div "public class Athlete { String name ; int age ; public Athlete ( String name , i…" at bounding box center [201, 189] width 335 height 222
click at [118, 203] on div "public class Athlete { String name ; int age ; public Athlete ( String name , i…" at bounding box center [201, 189] width 335 height 222
click at [18, 68] on button "button" at bounding box center [18, 68] width 0 height 0
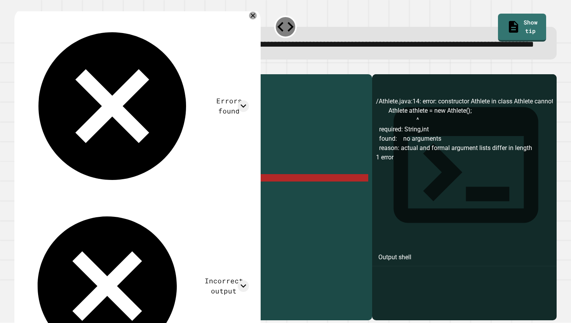
click at [136, 203] on div "public class Athlete { String name ; int age ; public Athlete ( String name , i…" at bounding box center [201, 189] width 335 height 222
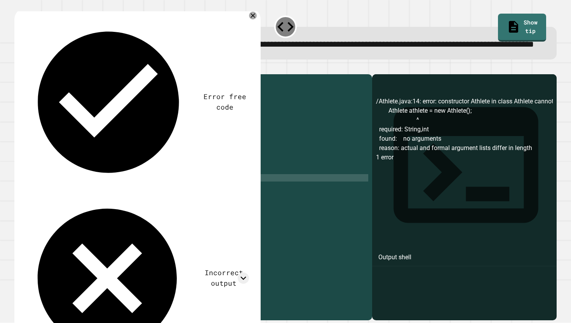
scroll to position [0, 7]
click at [18, 68] on icon "button" at bounding box center [18, 68] width 0 height 0
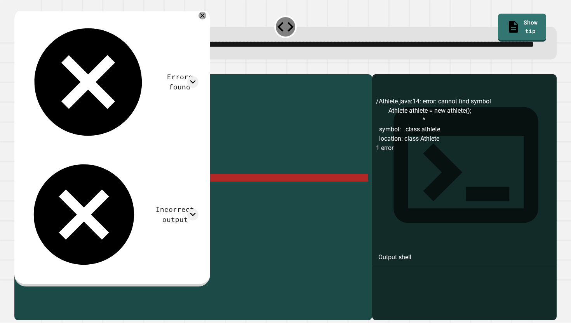
click at [137, 202] on div "public class Athlete { String name ; int age ; public Athlete ( String name , i…" at bounding box center [201, 189] width 335 height 222
click at [158, 203] on div "public class Athlete { String name ; int age ; public Athlete ( String name , i…" at bounding box center [201, 189] width 335 height 222
click at [150, 202] on div "public class Athlete { String name ; int age ; public Athlete ( String name , i…" at bounding box center [201, 189] width 335 height 222
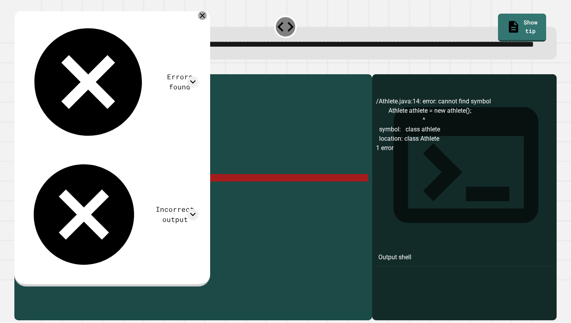
click at [206, 20] on icon at bounding box center [202, 15] width 9 height 9
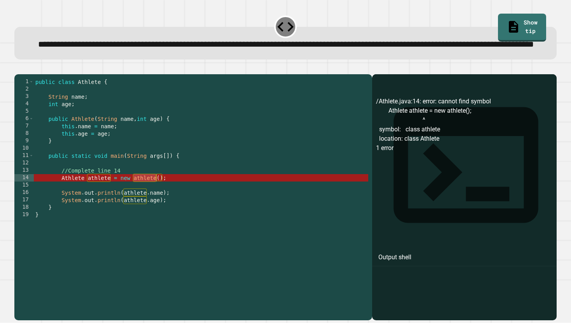
click at [97, 203] on div "public class Athlete { String name ; int age ; public Athlete ( String name , i…" at bounding box center [201, 189] width 335 height 222
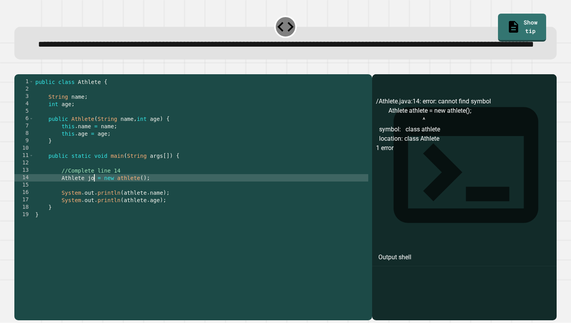
scroll to position [0, 5]
click at [18, 68] on icon "button" at bounding box center [18, 68] width 0 height 0
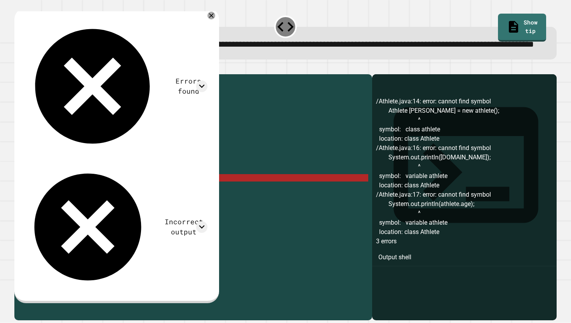
click at [89, 204] on div "public class Athlete { String name ; int age ; public Athlete ( String name , i…" at bounding box center [201, 189] width 335 height 222
click at [91, 203] on div "public class Athlete { String name ; int age ; public Athlete ( String name , i…" at bounding box center [201, 189] width 335 height 222
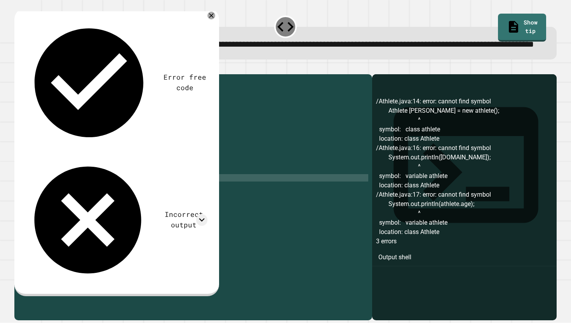
scroll to position [0, 5]
click at [136, 207] on div "public class Athlete { String name ; int age ; public Athlete ( String name , i…" at bounding box center [201, 189] width 335 height 222
click at [18, 68] on button "button" at bounding box center [18, 68] width 0 height 0
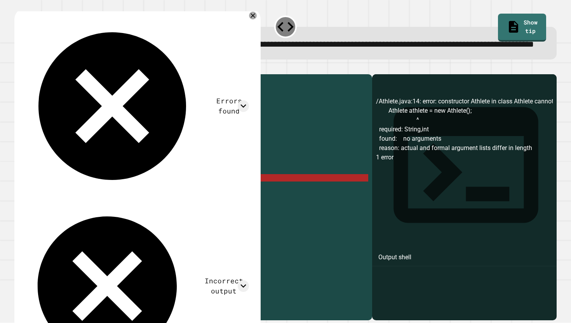
click at [95, 200] on div "public class Athlete { String name ; int age ; public Athlete ( String name , i…" at bounding box center [201, 189] width 335 height 222
click at [159, 204] on div "public class Athlete { String name ; int age ; public Athlete ( String name , i…" at bounding box center [201, 189] width 335 height 222
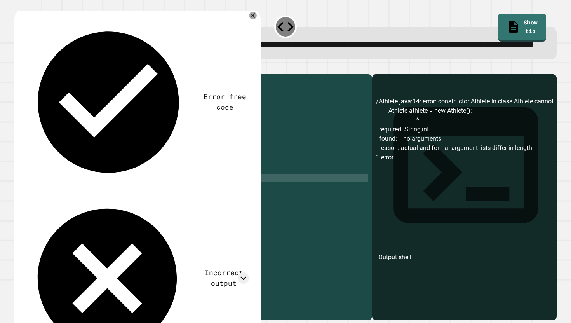
scroll to position [0, 10]
click at [165, 205] on div "public class Athlete { String name ; int age ; public Athlete ( String name , i…" at bounding box center [201, 189] width 335 height 222
click at [178, 203] on div "public class Athlete { String name ; int age ; public Athlete ( String name , i…" at bounding box center [201, 189] width 335 height 222
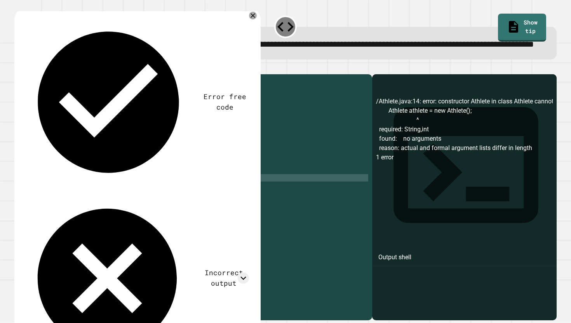
type textarea "**********"
click at [18, 68] on icon "button" at bounding box center [18, 68] width 0 height 0
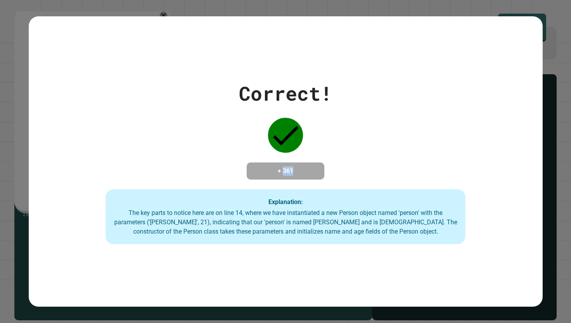
drag, startPoint x: 279, startPoint y: 170, endPoint x: 303, endPoint y: 171, distance: 23.7
click at [303, 171] on h4 "+ 361" at bounding box center [286, 170] width 62 height 9
drag, startPoint x: 303, startPoint y: 171, endPoint x: 285, endPoint y: 175, distance: 18.2
click at [285, 175] on h4 "+ 361" at bounding box center [286, 170] width 62 height 9
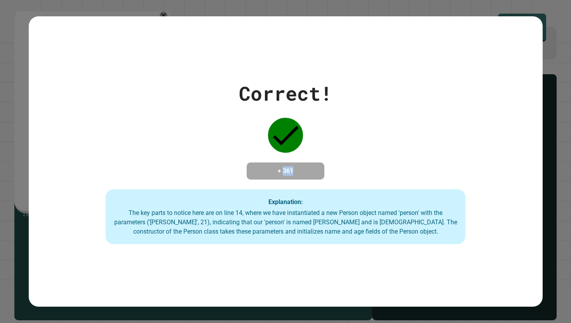
drag, startPoint x: 280, startPoint y: 136, endPoint x: 274, endPoint y: 148, distance: 14.1
click at [279, 142] on icon at bounding box center [285, 135] width 35 height 35
click at [273, 169] on h4 "+ 361" at bounding box center [286, 170] width 62 height 9
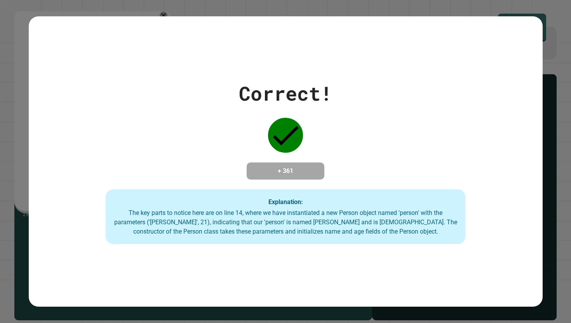
click at [279, 172] on h4 "+ 361" at bounding box center [286, 170] width 62 height 9
click at [277, 172] on h4 "+ 361" at bounding box center [286, 170] width 62 height 9
click at [278, 170] on h4 "+ 361" at bounding box center [286, 170] width 62 height 9
drag, startPoint x: 278, startPoint y: 171, endPoint x: 269, endPoint y: 173, distance: 9.6
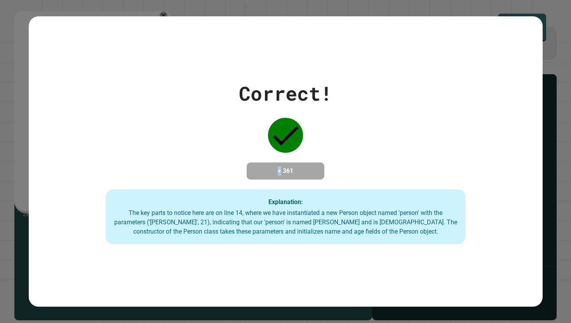
click at [269, 173] on h4 "+ 361" at bounding box center [286, 170] width 62 height 9
drag, startPoint x: 269, startPoint y: 173, endPoint x: 309, endPoint y: 170, distance: 40.2
click at [309, 170] on h4 "+ 361" at bounding box center [286, 170] width 62 height 9
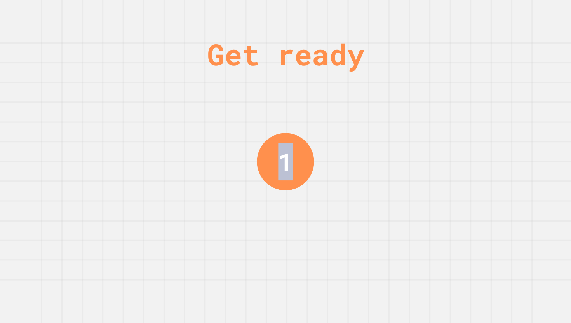
drag, startPoint x: 288, startPoint y: 168, endPoint x: 281, endPoint y: 166, distance: 6.6
click at [281, 166] on div "1" at bounding box center [285, 161] width 15 height 37
click at [281, 166] on div "1" at bounding box center [285, 161] width 15 height 38
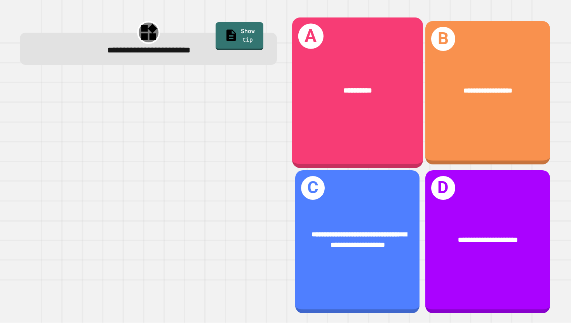
click at [395, 135] on div "**********" at bounding box center [357, 92] width 131 height 150
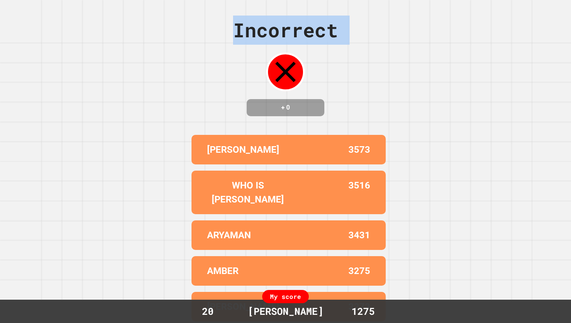
drag, startPoint x: 284, startPoint y: 176, endPoint x: 235, endPoint y: 94, distance: 95.3
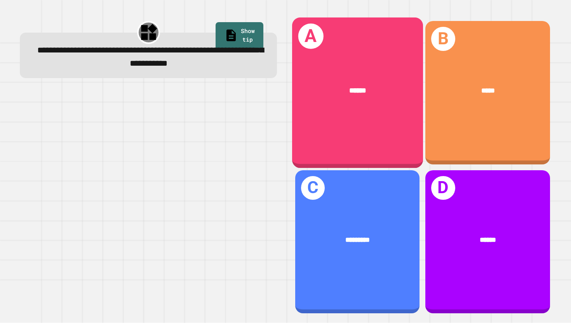
click at [358, 108] on div "******" at bounding box center [357, 90] width 131 height 40
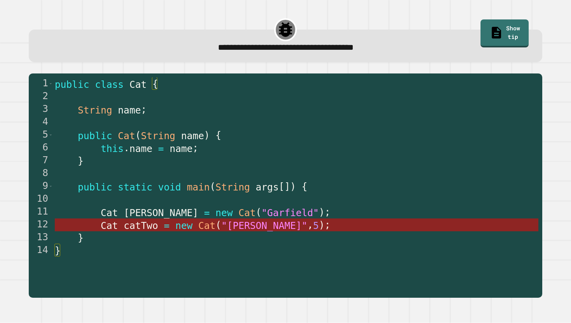
click at [178, 229] on span "new" at bounding box center [183, 225] width 17 height 11
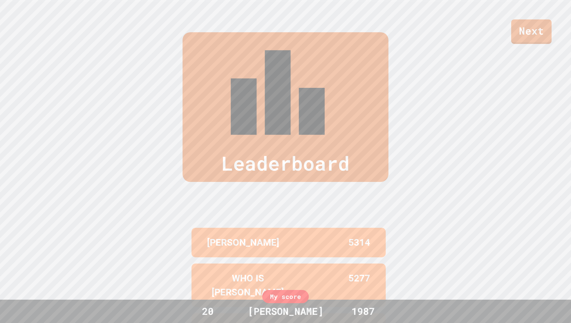
scroll to position [323, 0]
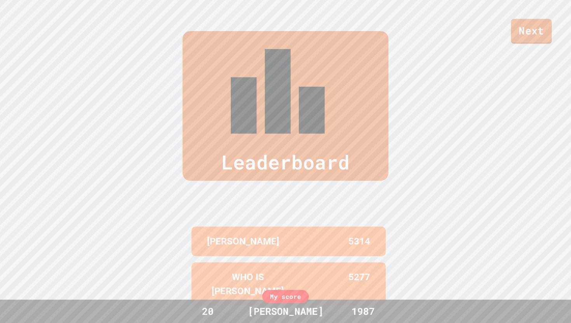
click at [533, 33] on link "Next" at bounding box center [531, 31] width 41 height 25
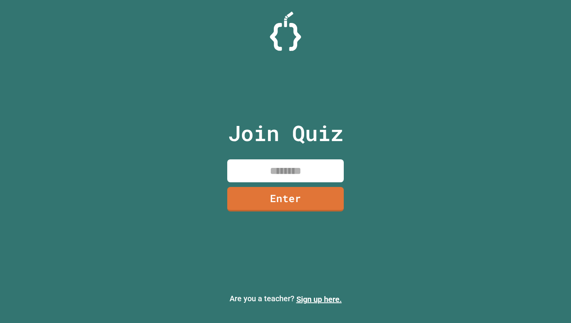
click at [292, 171] on input at bounding box center [285, 170] width 117 height 23
type input "********"
click at [285, 208] on link "Enter" at bounding box center [286, 199] width 118 height 25
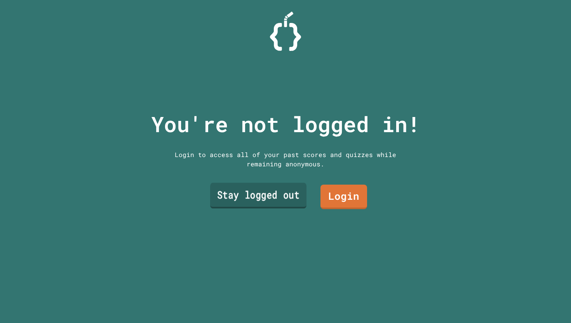
click at [262, 205] on link "Stay logged out" at bounding box center [258, 196] width 96 height 26
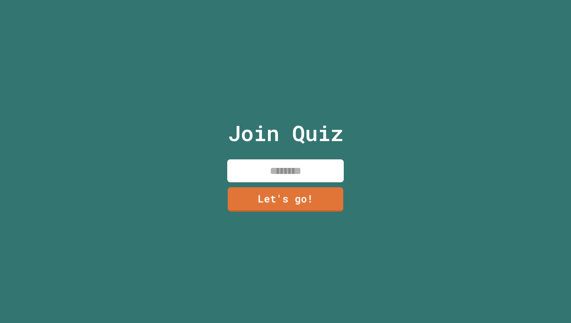
click at [239, 169] on input at bounding box center [285, 170] width 117 height 23
type input "*******"
click at [274, 198] on link "Let's go!" at bounding box center [285, 199] width 117 height 25
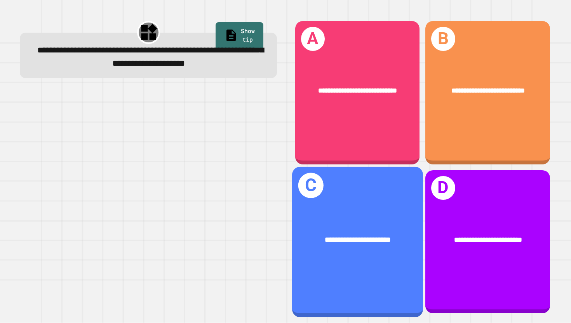
click at [361, 227] on div "**********" at bounding box center [357, 240] width 131 height 40
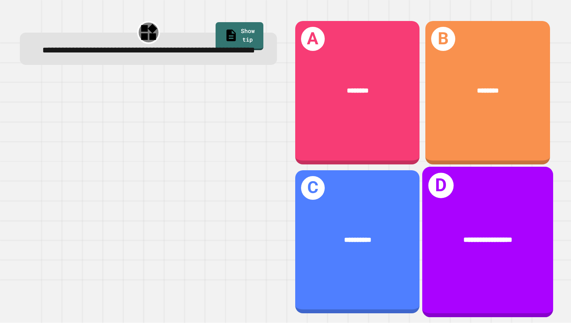
click at [472, 255] on div "**********" at bounding box center [487, 240] width 131 height 40
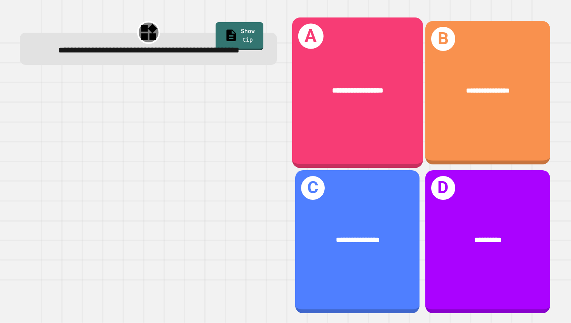
click at [384, 133] on div "**********" at bounding box center [357, 92] width 131 height 150
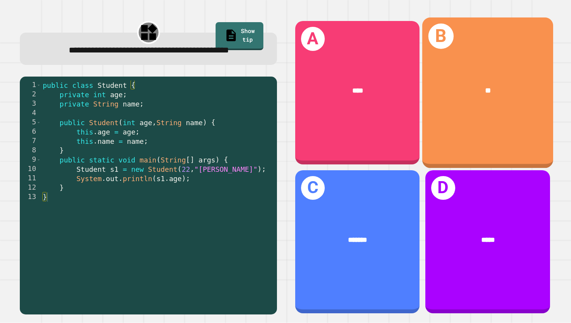
click at [441, 129] on div "B **" at bounding box center [487, 92] width 131 height 150
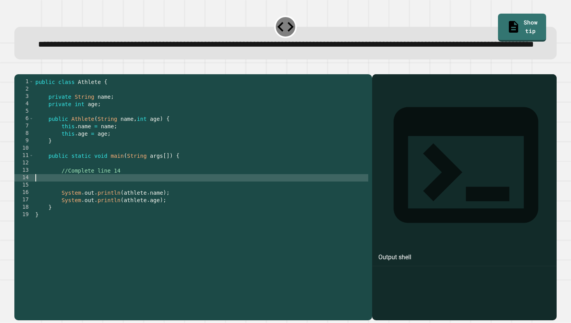
click at [170, 202] on div "public class Athlete { private String name ; private int age ; public Athlete (…" at bounding box center [201, 189] width 335 height 222
click at [91, 203] on div "public class Athlete { private String name ; private int age ; public Athlete (…" at bounding box center [201, 189] width 335 height 222
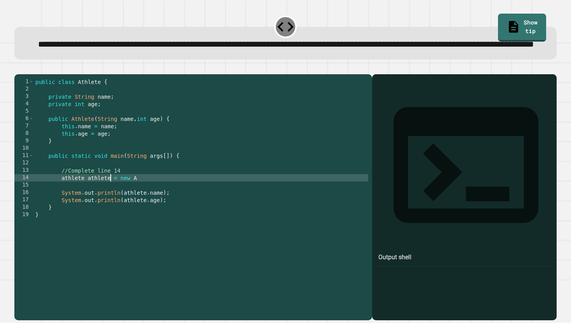
click at [63, 206] on div "public class Athlete { private String name ; private int age ; public Athlete (…" at bounding box center [201, 189] width 335 height 222
click at [158, 206] on div "public class Athlete { private String name ; private int age ; public Athlete (…" at bounding box center [201, 189] width 335 height 222
type textarea "**********"
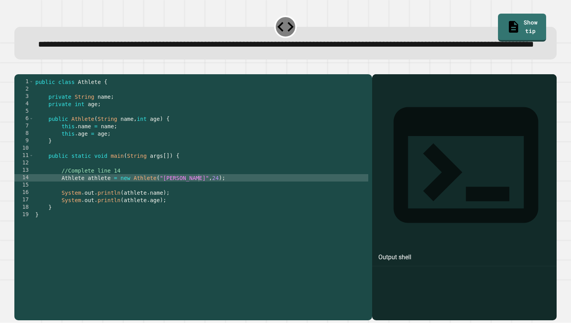
click at [26, 75] on icon "button" at bounding box center [23, 72] width 4 height 5
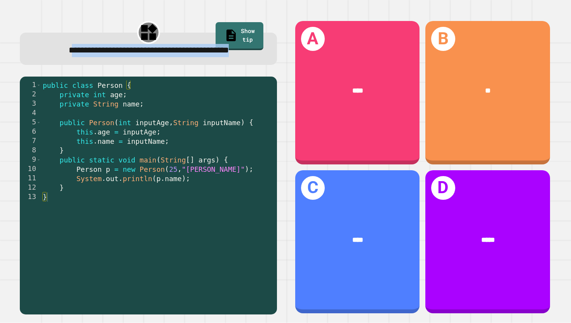
drag, startPoint x: 188, startPoint y: 65, endPoint x: 51, endPoint y: 51, distance: 137.9
click at [50, 51] on div "**********" at bounding box center [149, 50] width 234 height 13
click at [69, 51] on span "**********" at bounding box center [149, 50] width 160 height 9
drag, startPoint x: 51, startPoint y: 51, endPoint x: 140, endPoint y: 61, distance: 90.0
click at [140, 54] on span "**********" at bounding box center [149, 50] width 160 height 9
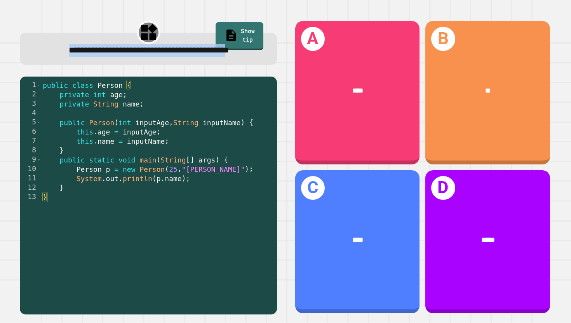
click at [140, 54] on span "**********" at bounding box center [149, 50] width 160 height 9
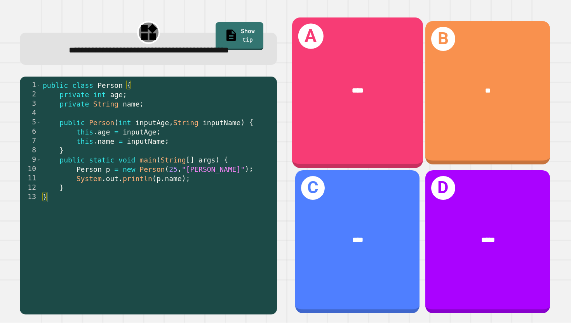
click at [342, 84] on div "****" at bounding box center [357, 90] width 131 height 40
